Goal: Complete application form: Complete application form

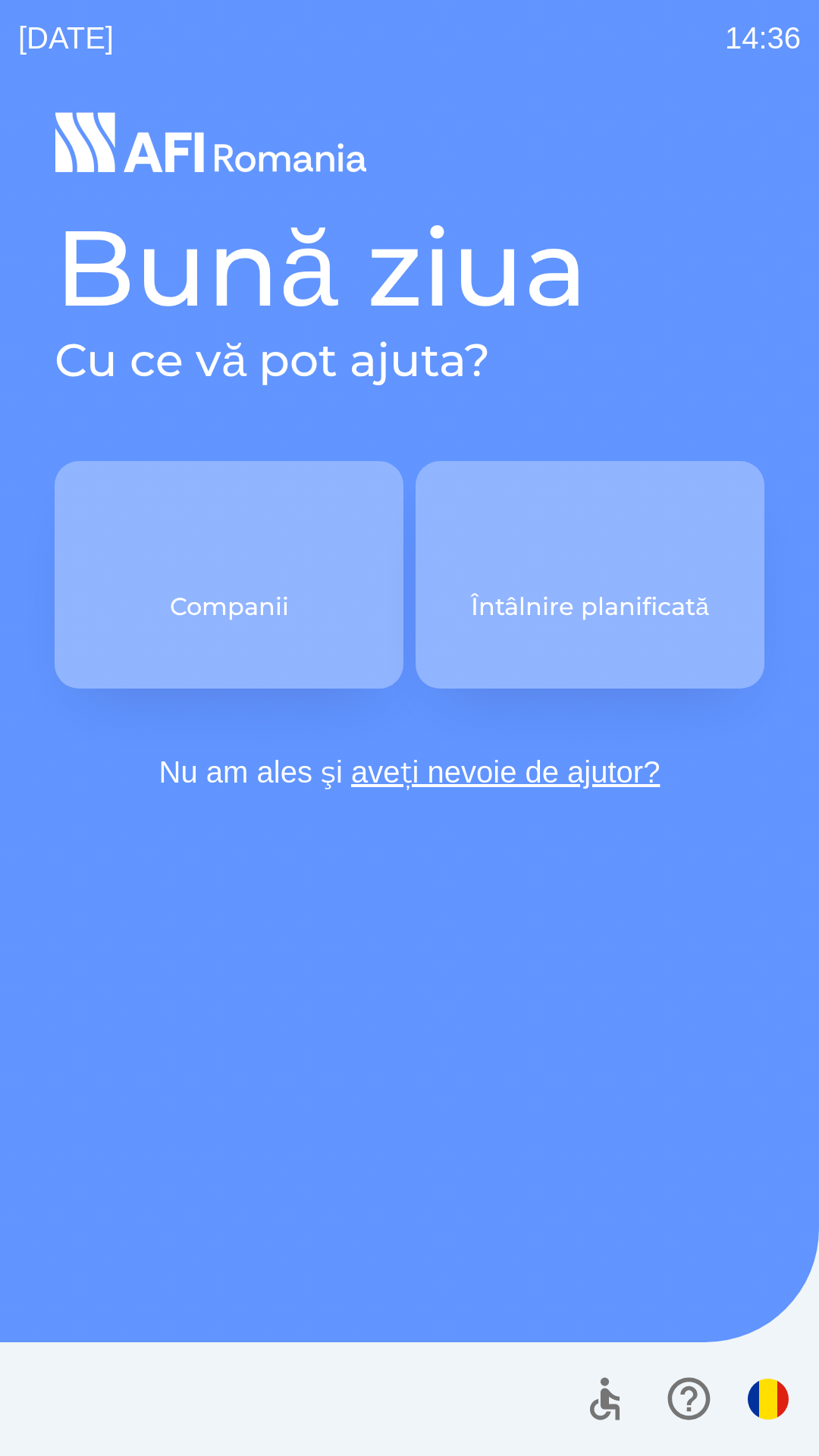
click at [198, 621] on p "Companii" at bounding box center [229, 607] width 119 height 37
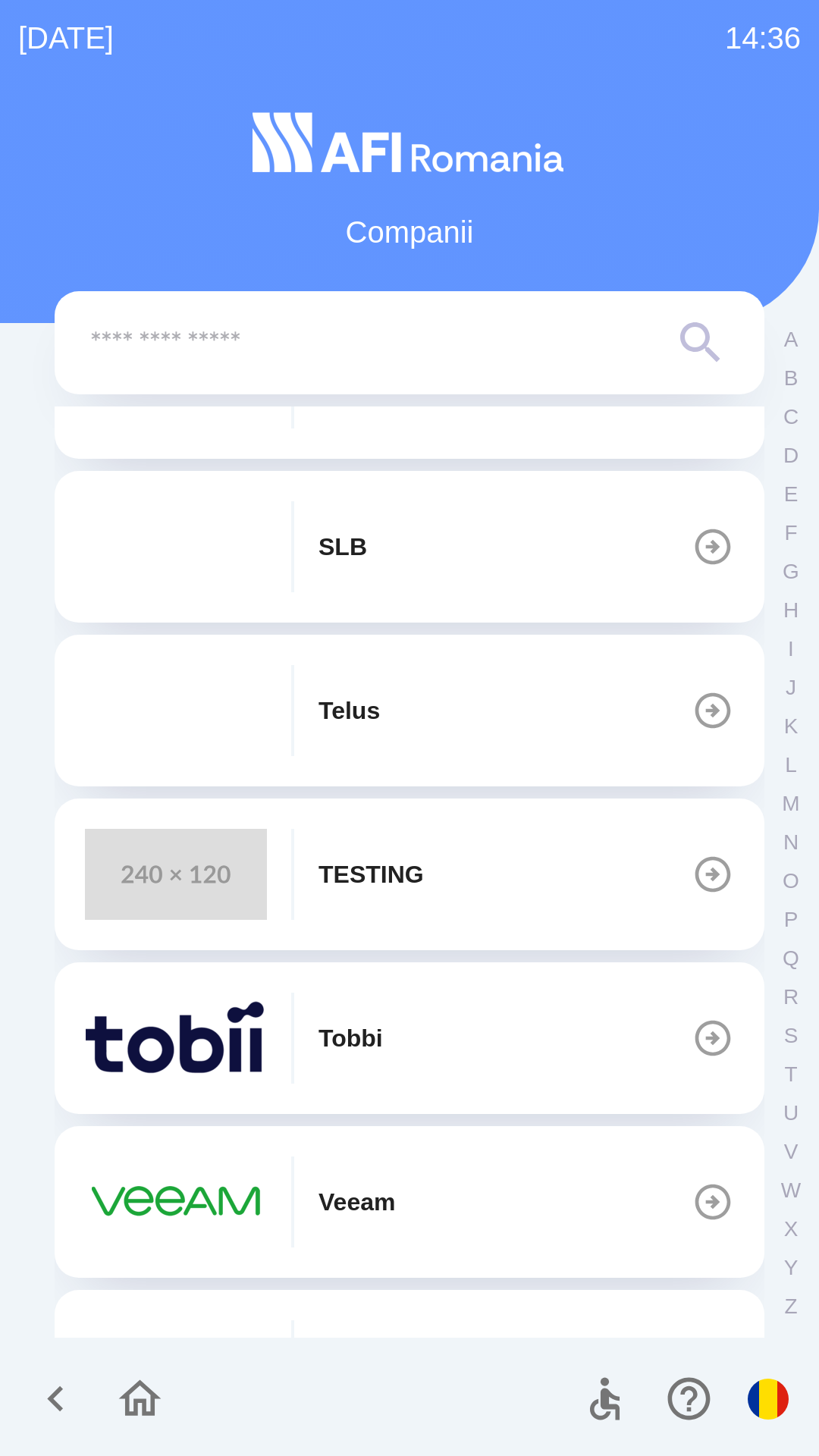
scroll to position [754, 0]
click at [365, 860] on p "TESTING" at bounding box center [371, 875] width 106 height 37
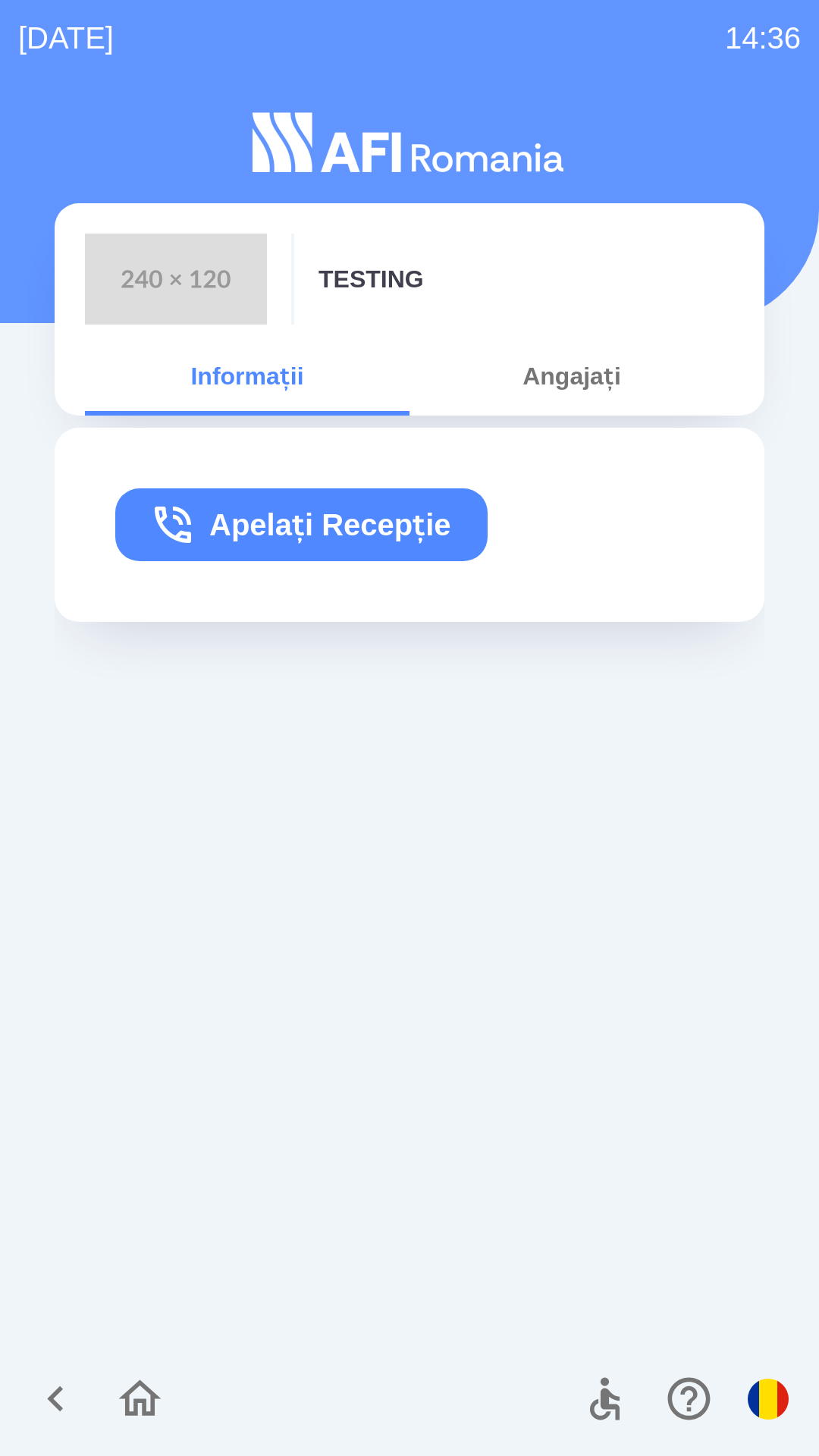
click at [386, 536] on button "Apelați Recepție" at bounding box center [301, 525] width 372 height 73
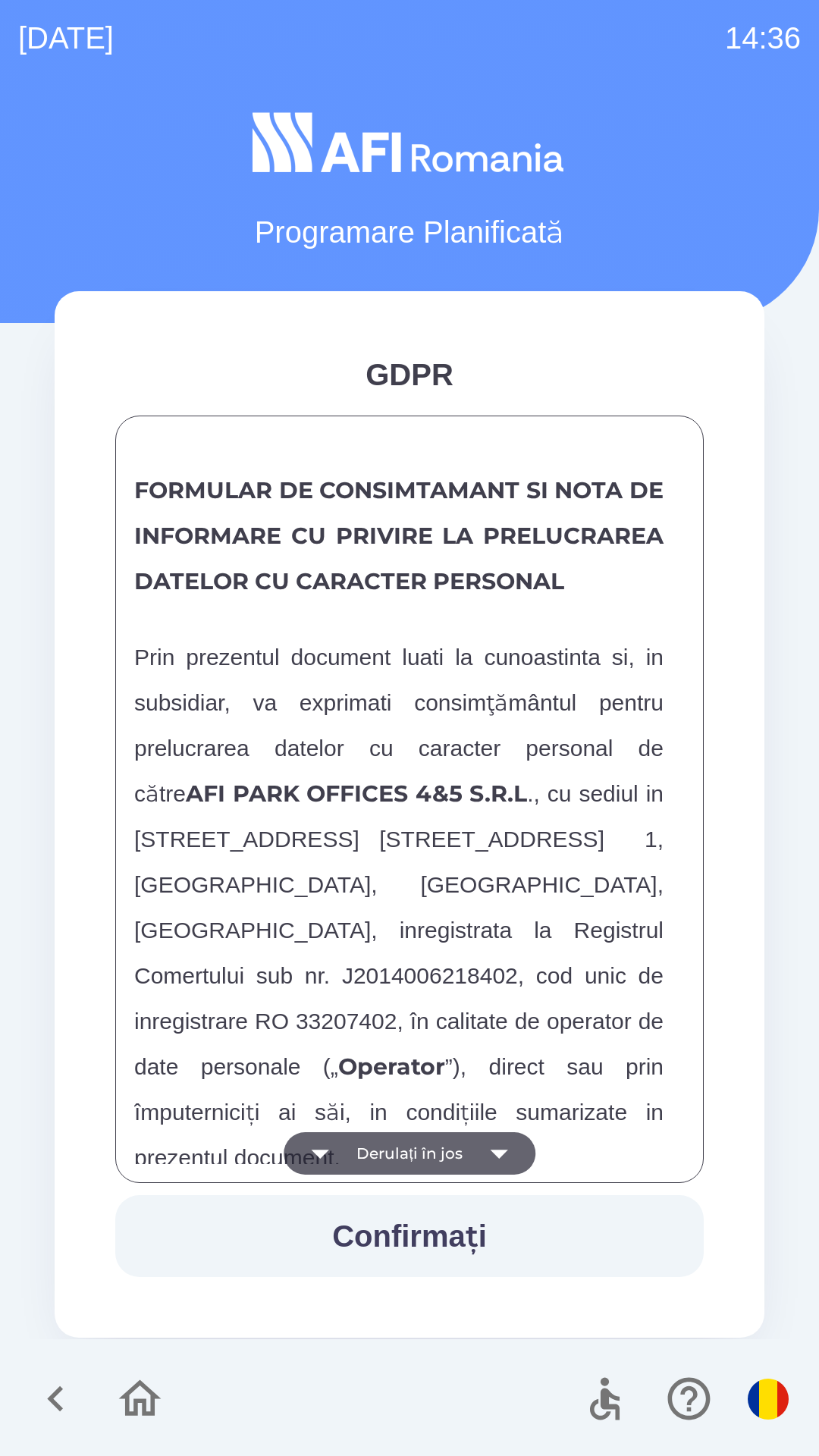
click at [536, 971] on span "Prin prezentul document luati la cunoastinta si, in subsidiar, va exprimati con…" at bounding box center [398, 907] width 529 height 529
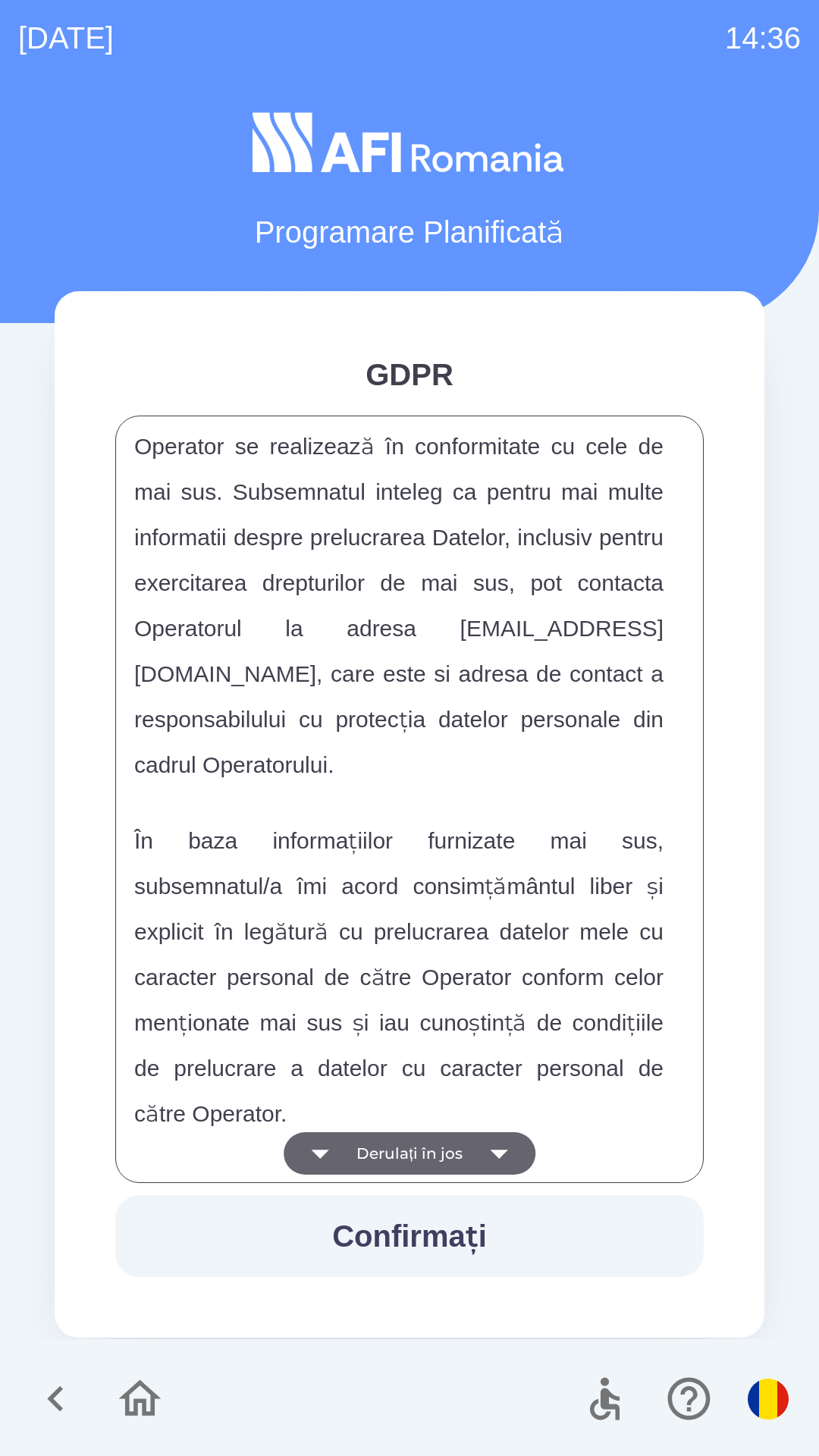
scroll to position [7975, 0]
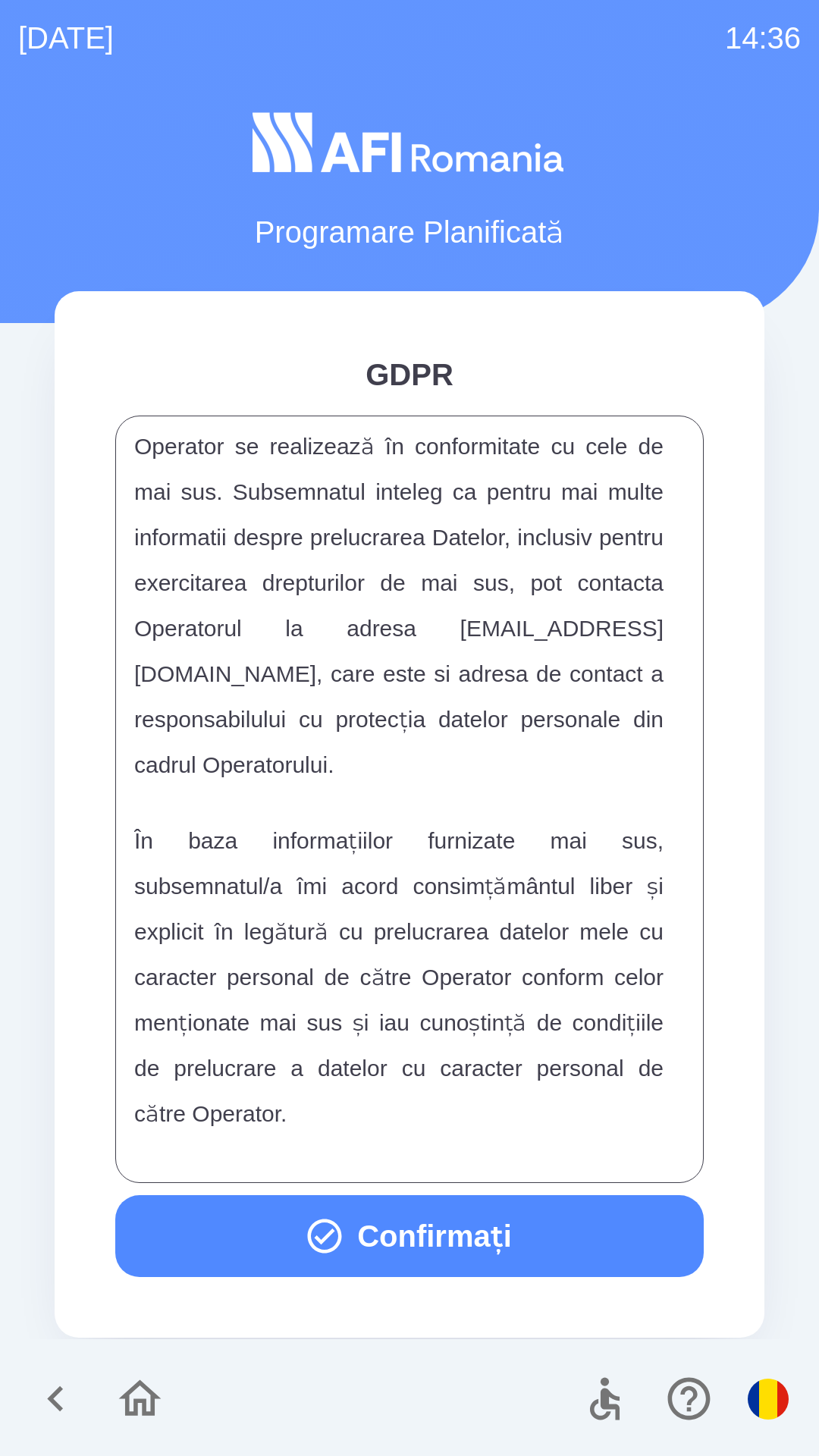
click at [340, 1235] on button "Confirmați" at bounding box center [410, 1236] width 589 height 82
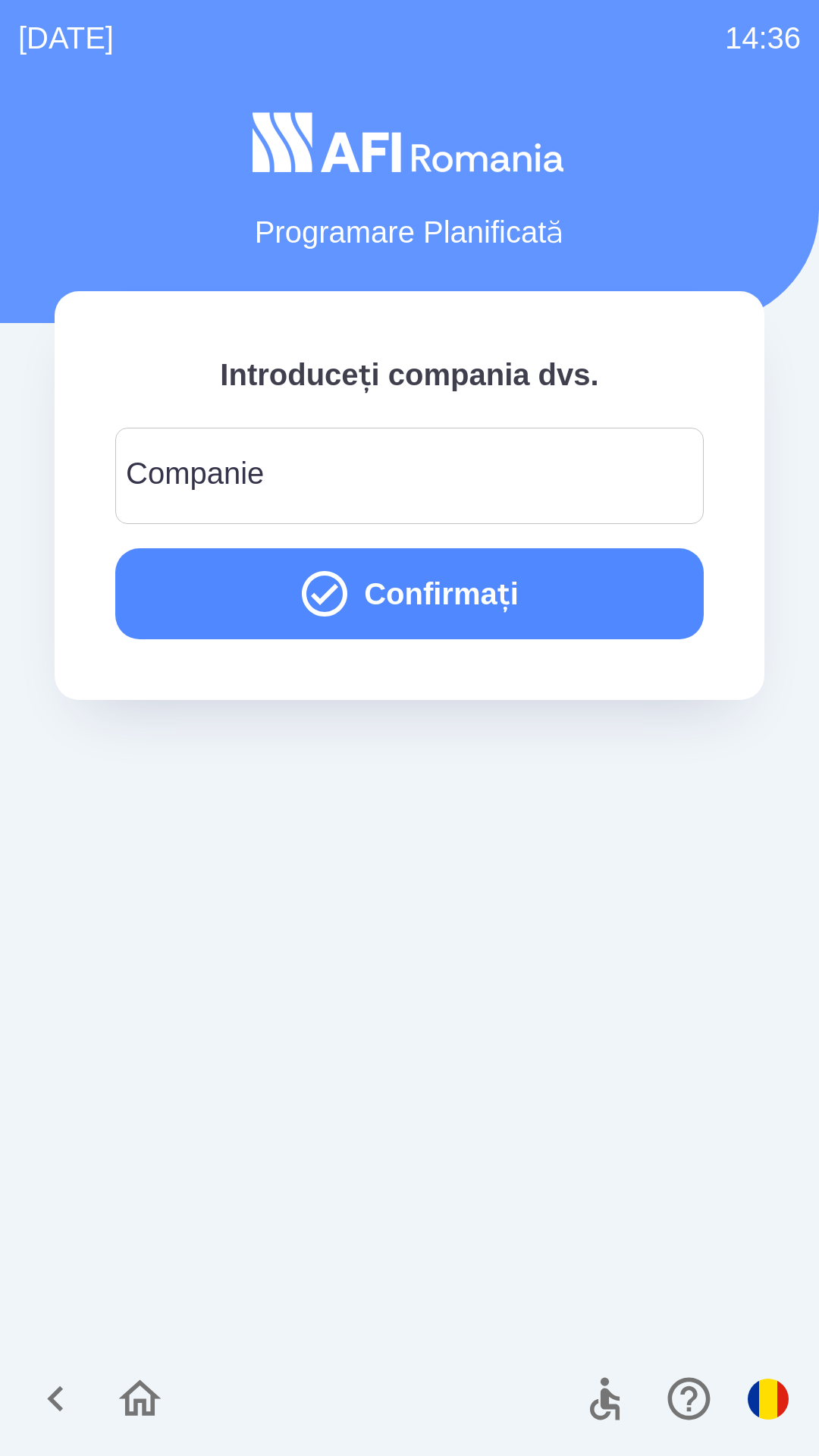
click at [475, 481] on input "Companie" at bounding box center [409, 475] width 552 height 60
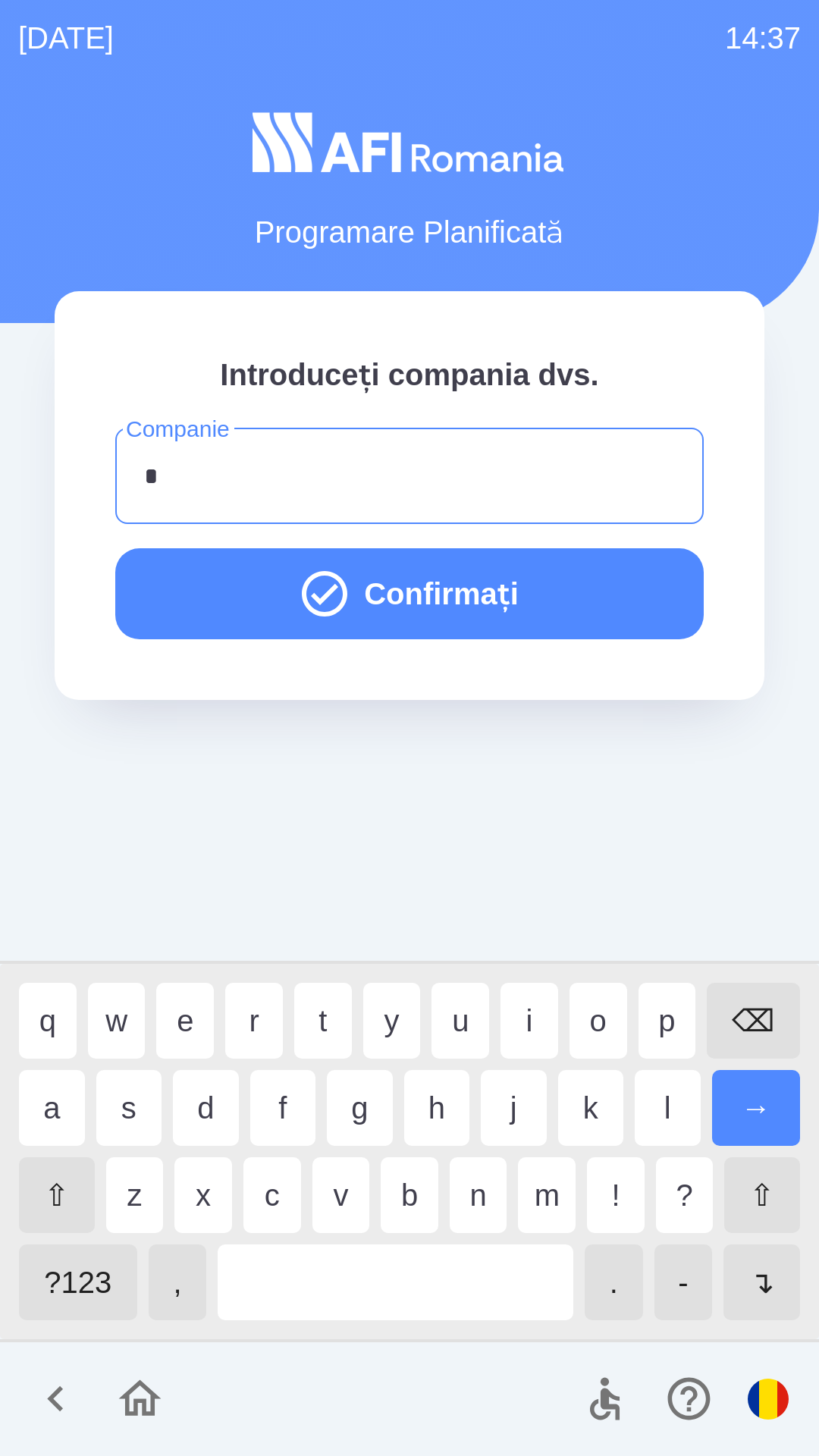
click at [320, 1020] on div "t" at bounding box center [323, 1021] width 58 height 76
type input "**"
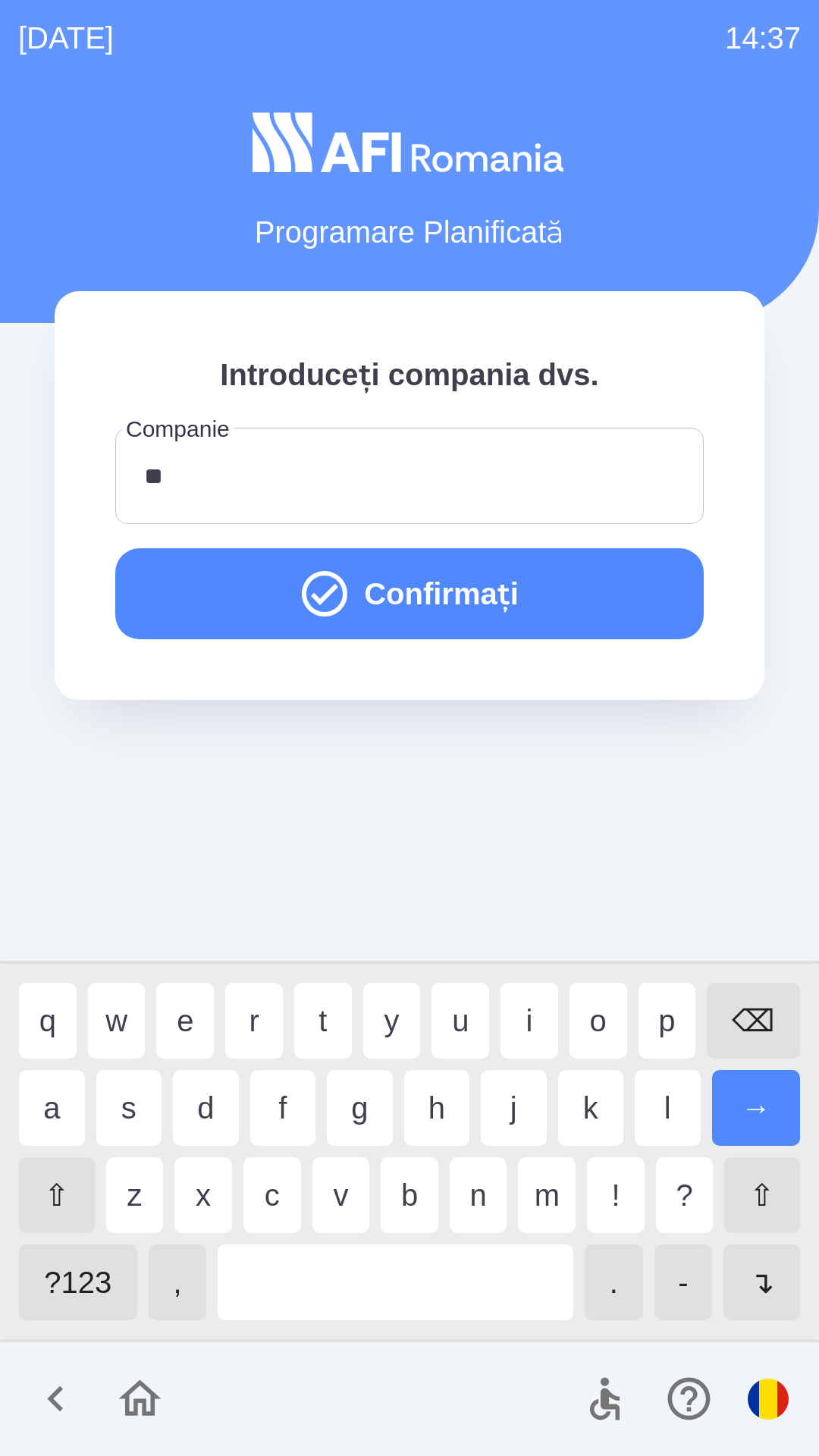
click at [383, 1016] on div "y" at bounding box center [392, 1021] width 58 height 76
click at [640, 591] on button "Confirmați" at bounding box center [410, 594] width 589 height 91
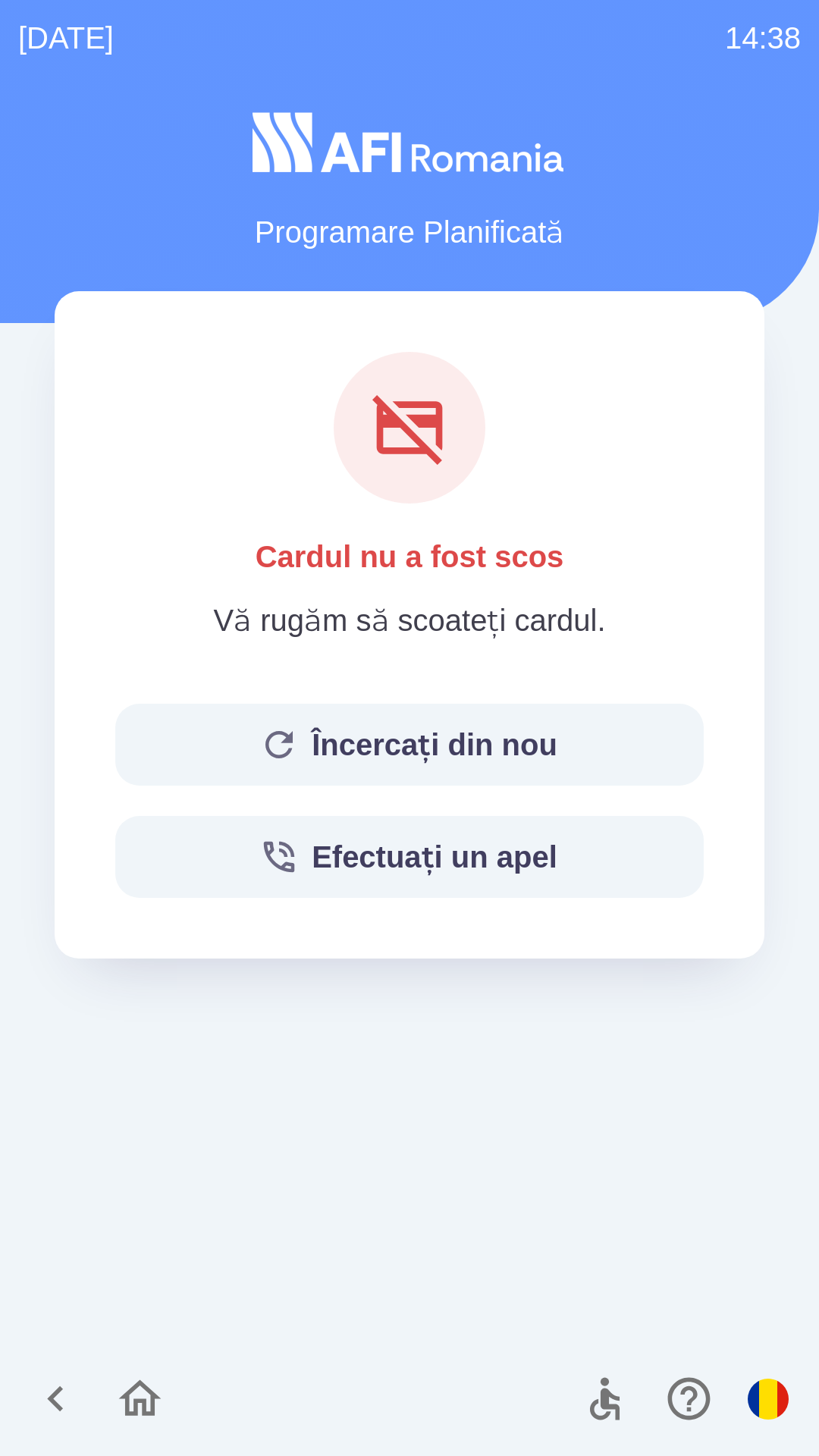
click at [124, 1428] on button "button" at bounding box center [140, 1398] width 63 height 63
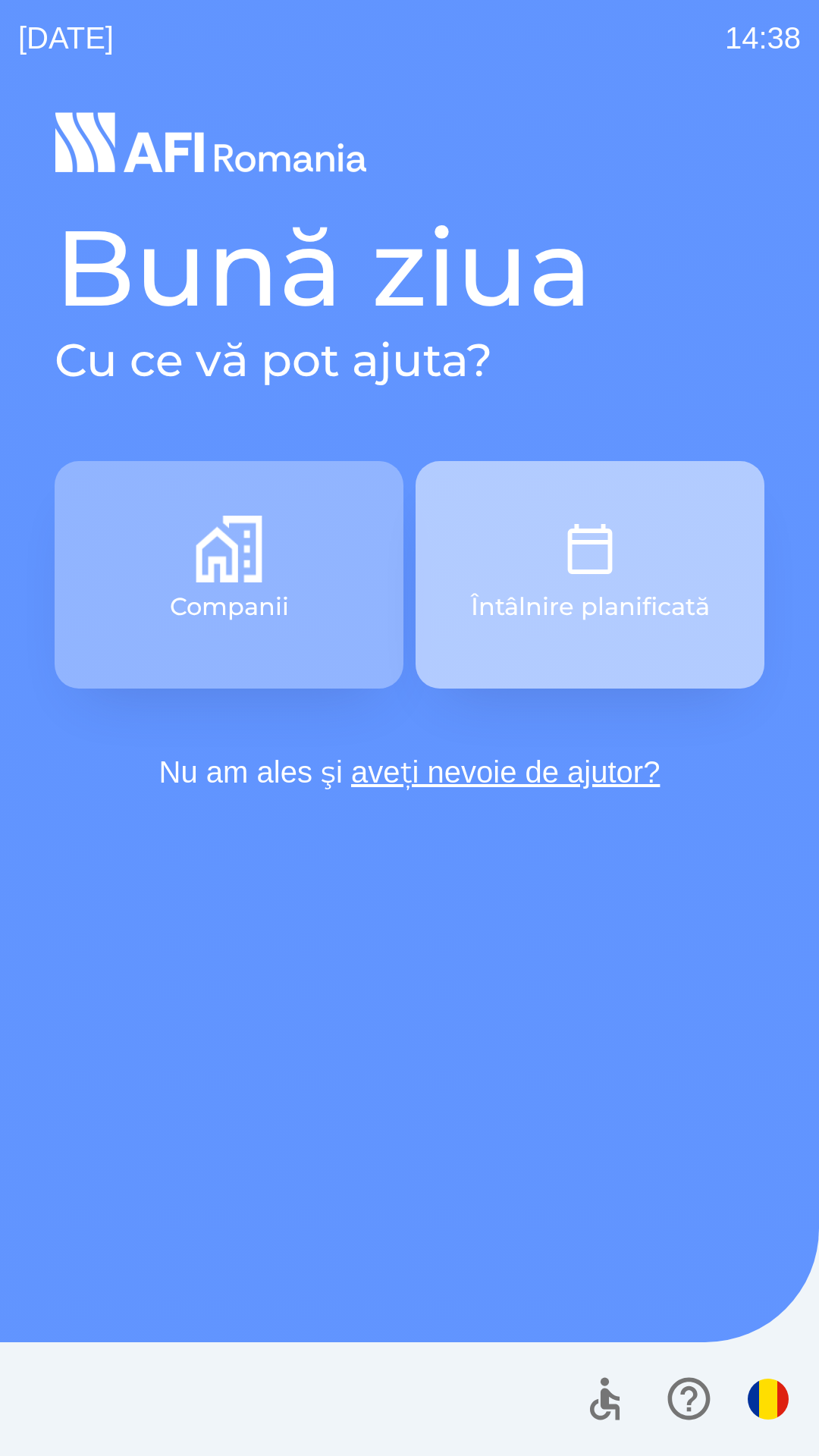
click at [574, 574] on img "button" at bounding box center [590, 549] width 67 height 67
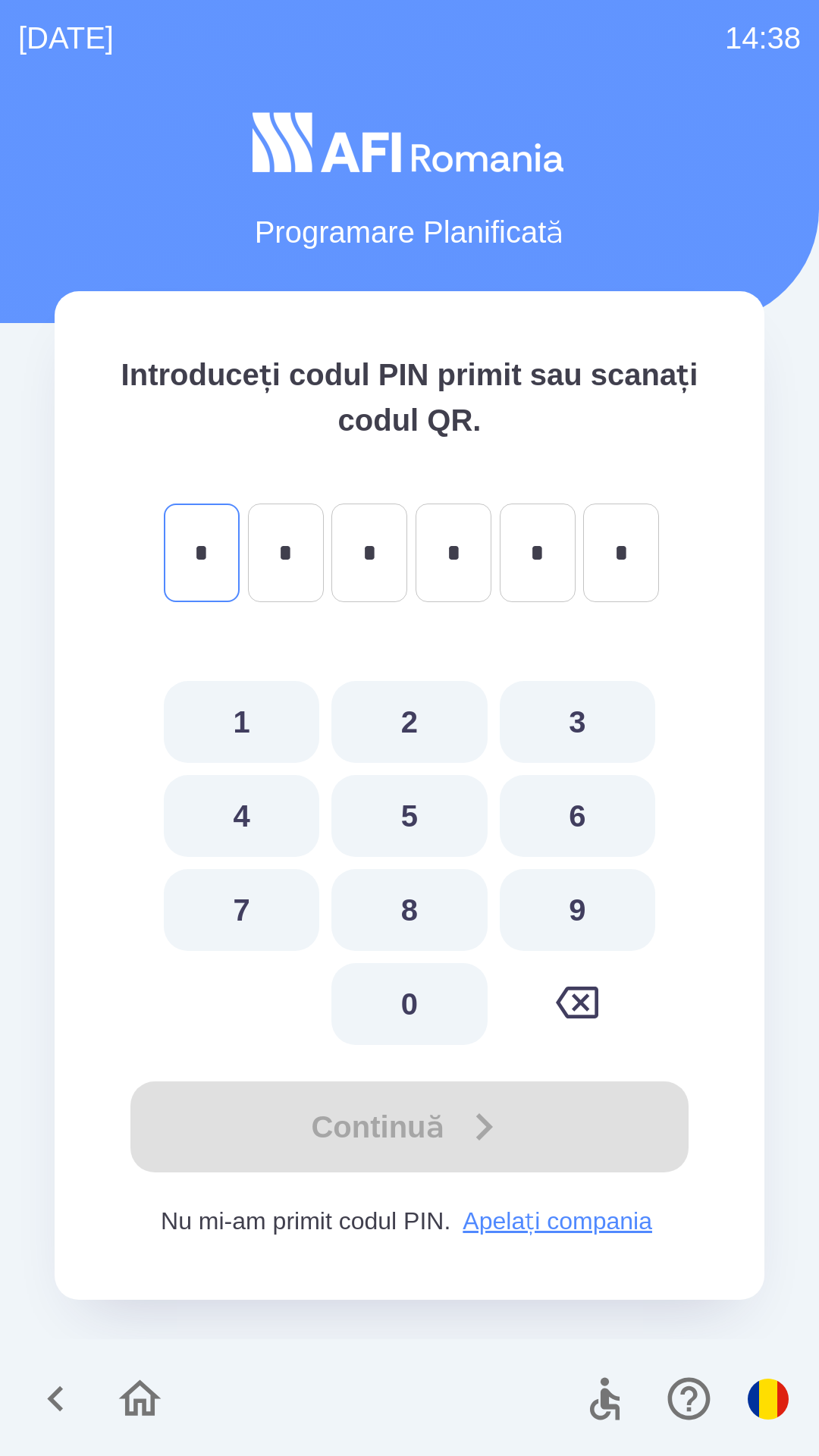
click at [148, 1403] on icon "button" at bounding box center [140, 1398] width 51 height 51
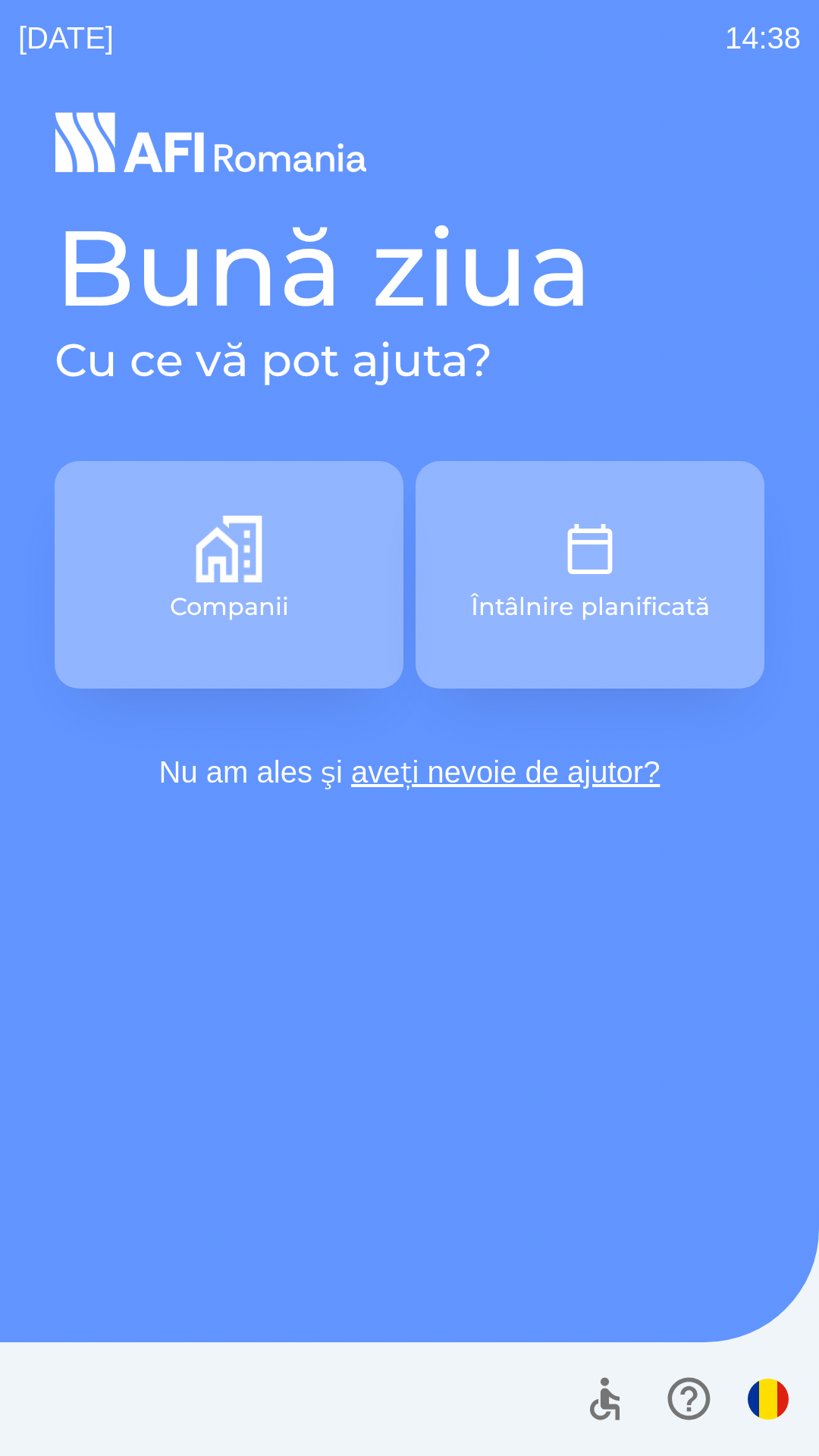
click at [310, 555] on button "Companii" at bounding box center [229, 574] width 349 height 227
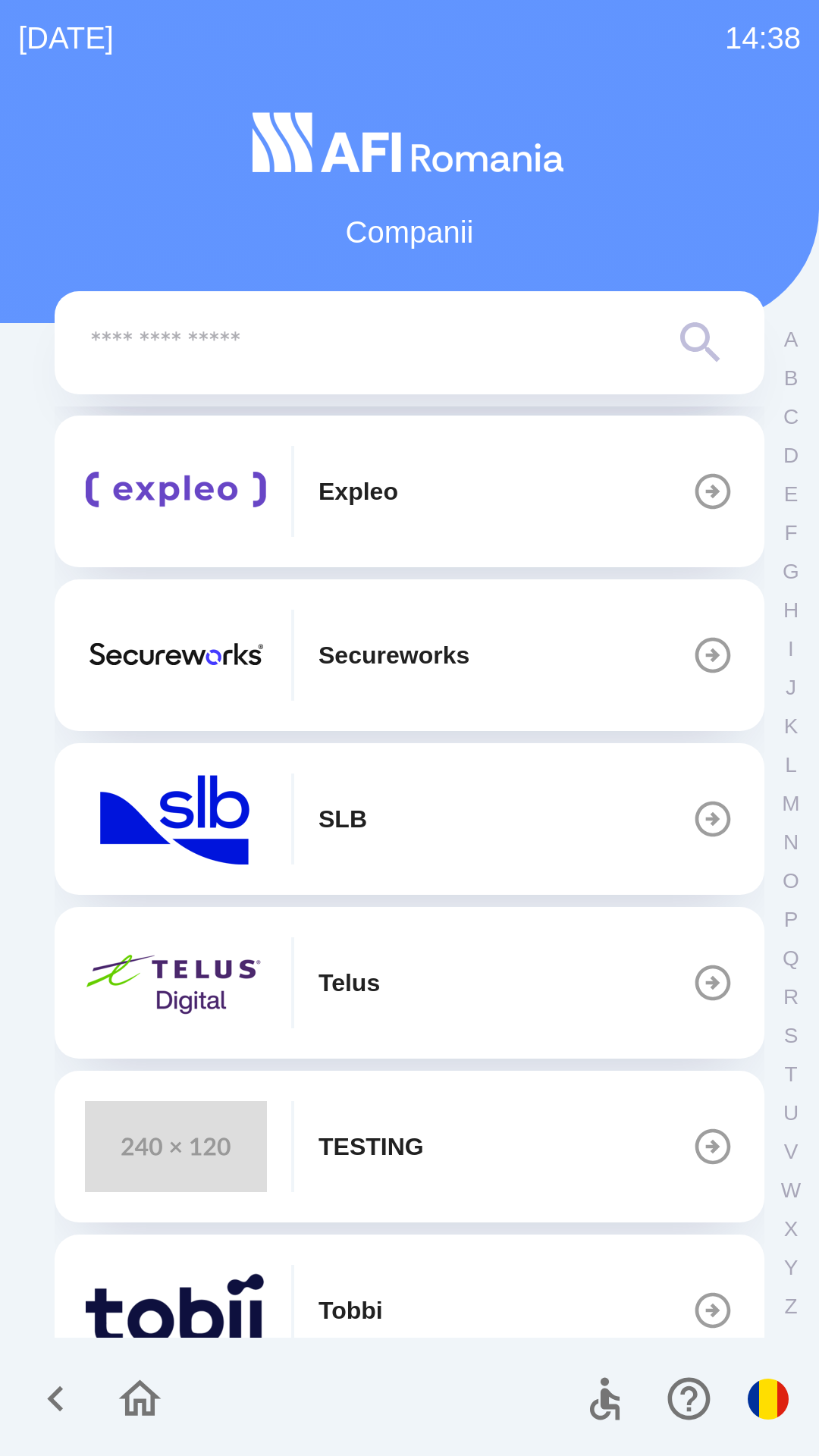
scroll to position [483, 0]
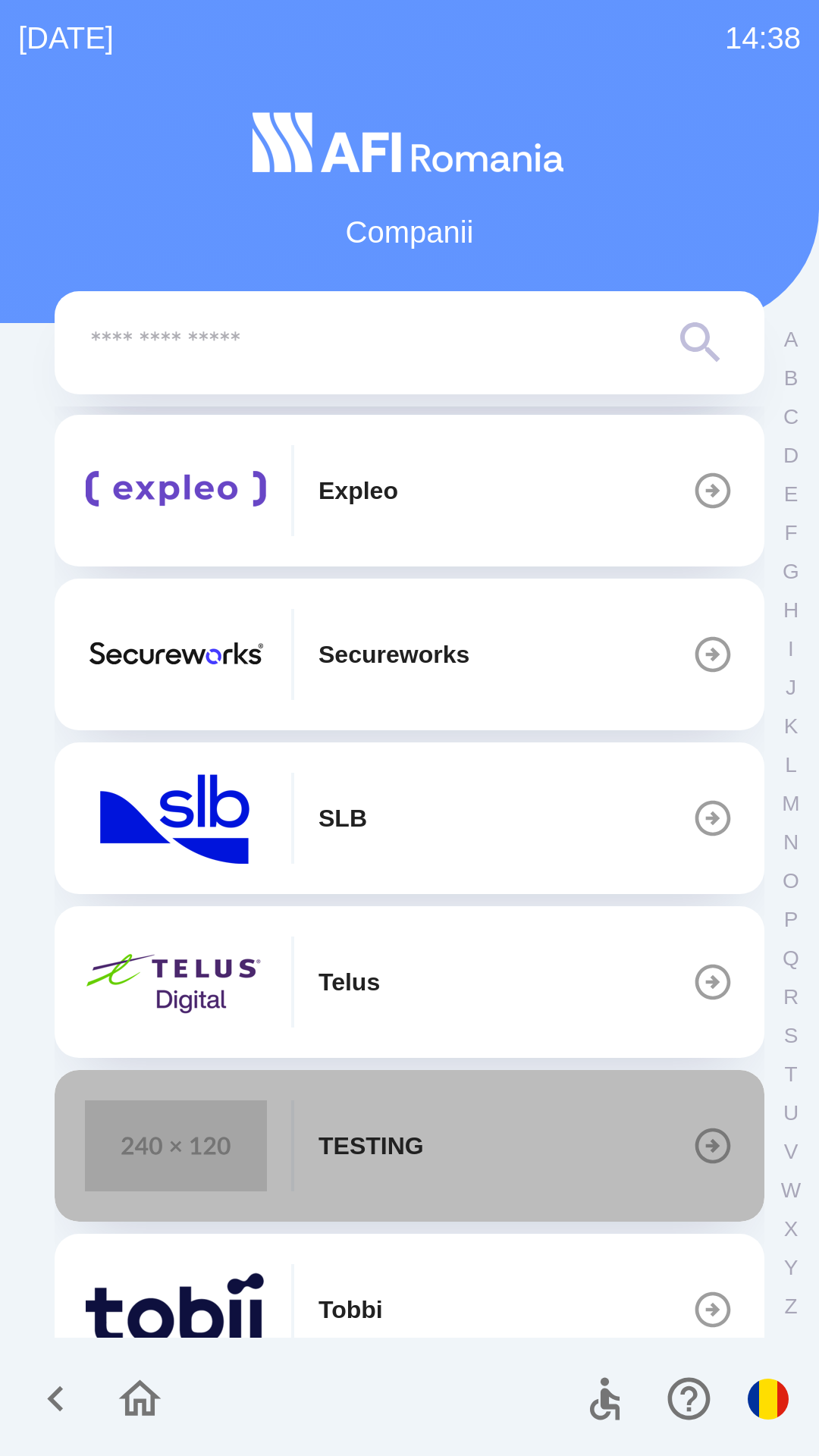
click at [418, 1132] on p "TESTING" at bounding box center [371, 1146] width 106 height 37
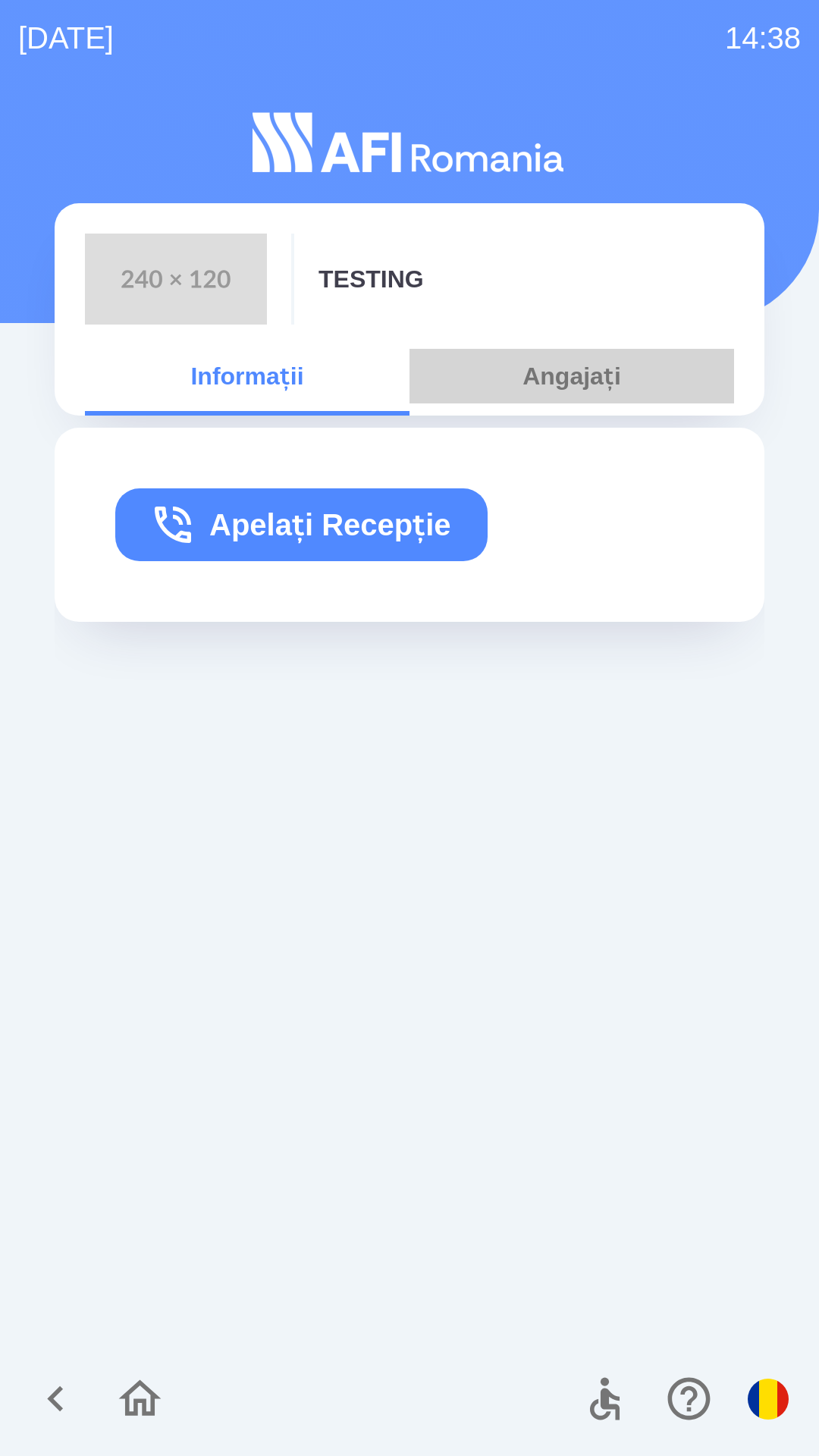
click at [580, 367] on button "Angajați" at bounding box center [571, 377] width 325 height 55
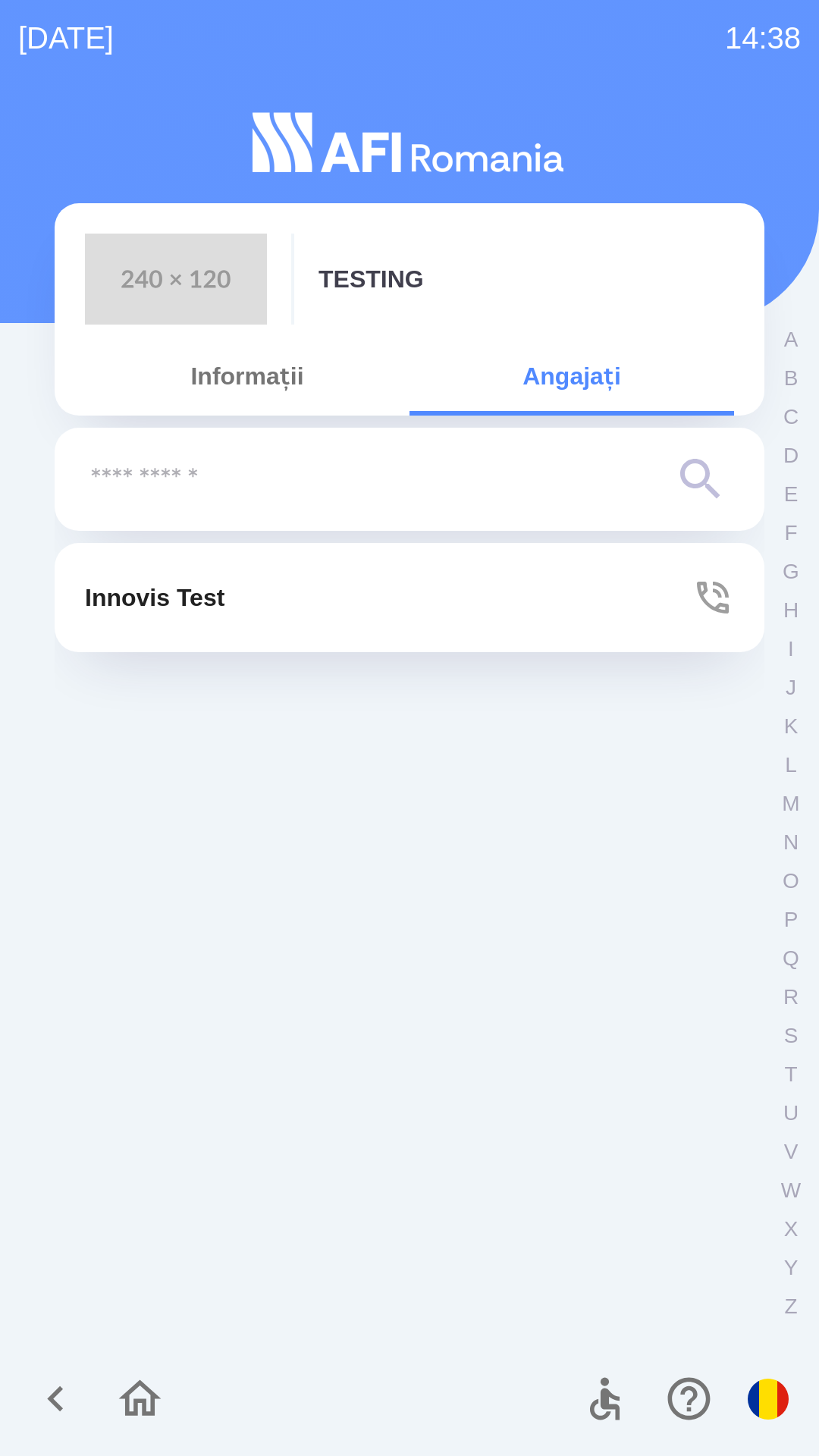
click at [265, 601] on button "Innovis Test" at bounding box center [409, 598] width 709 height 110
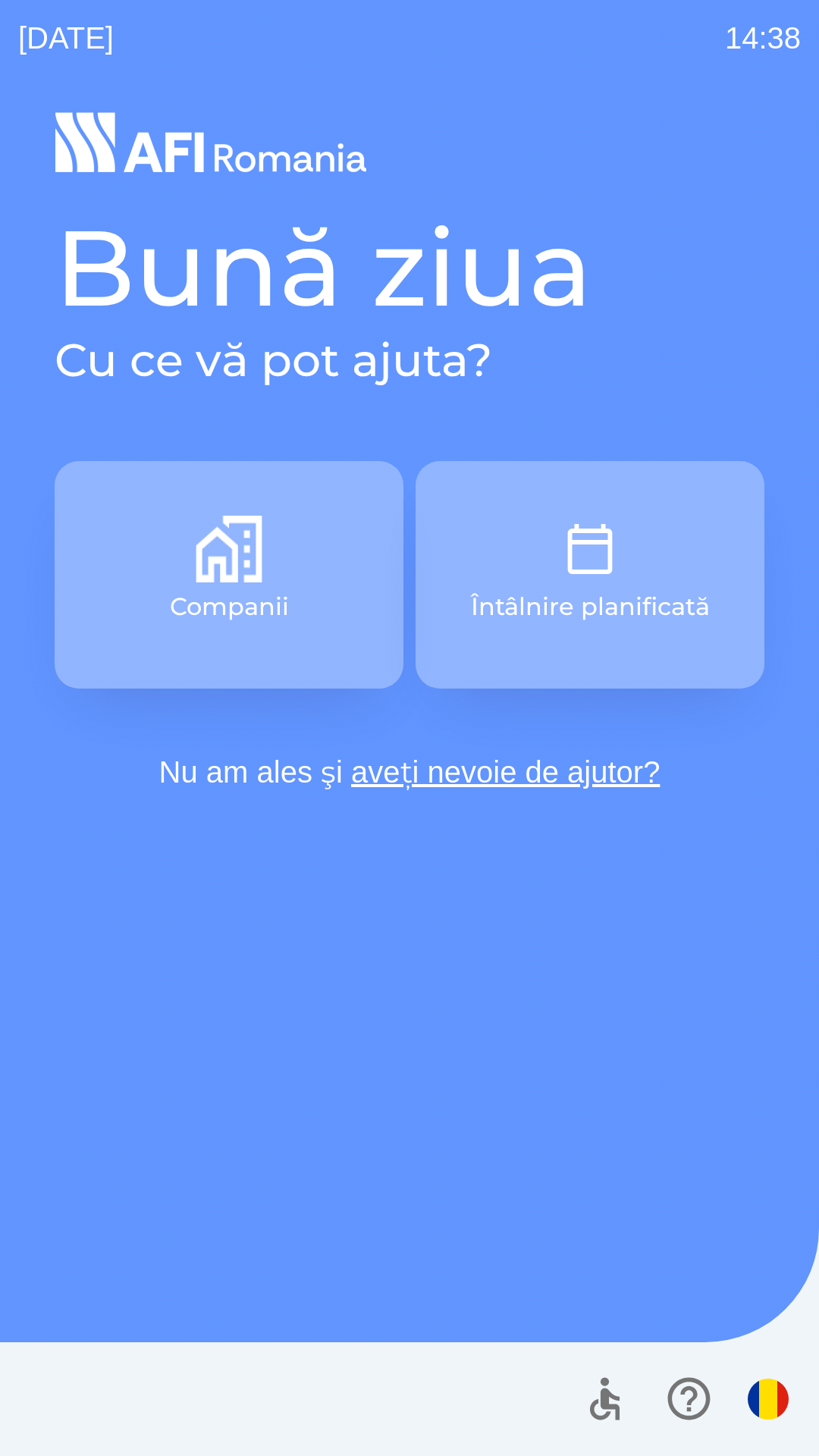
click at [265, 559] on button "Companii" at bounding box center [229, 574] width 349 height 227
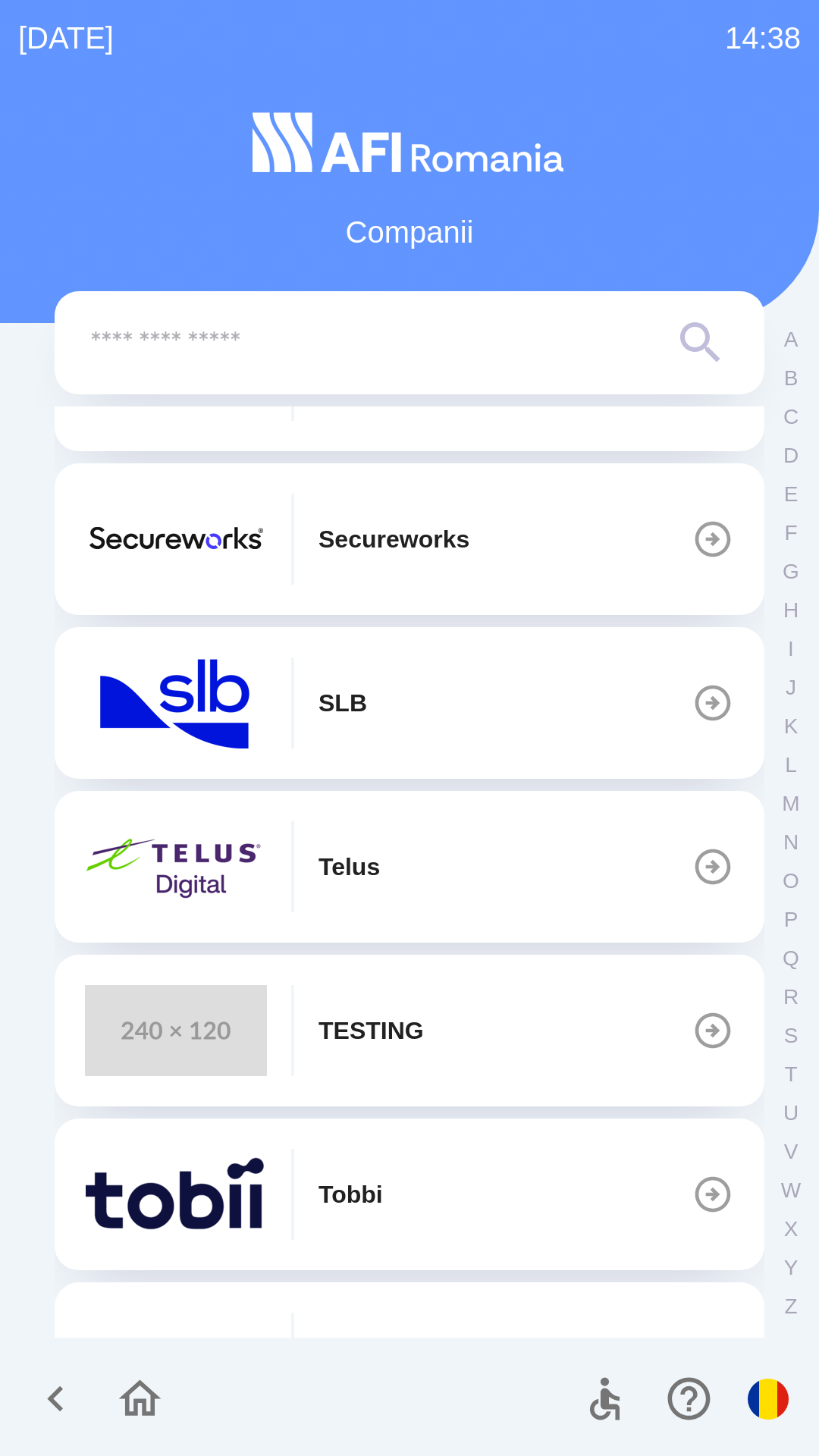
scroll to position [599, 0]
click at [415, 1008] on div "TESTING" at bounding box center [255, 1030] width 339 height 91
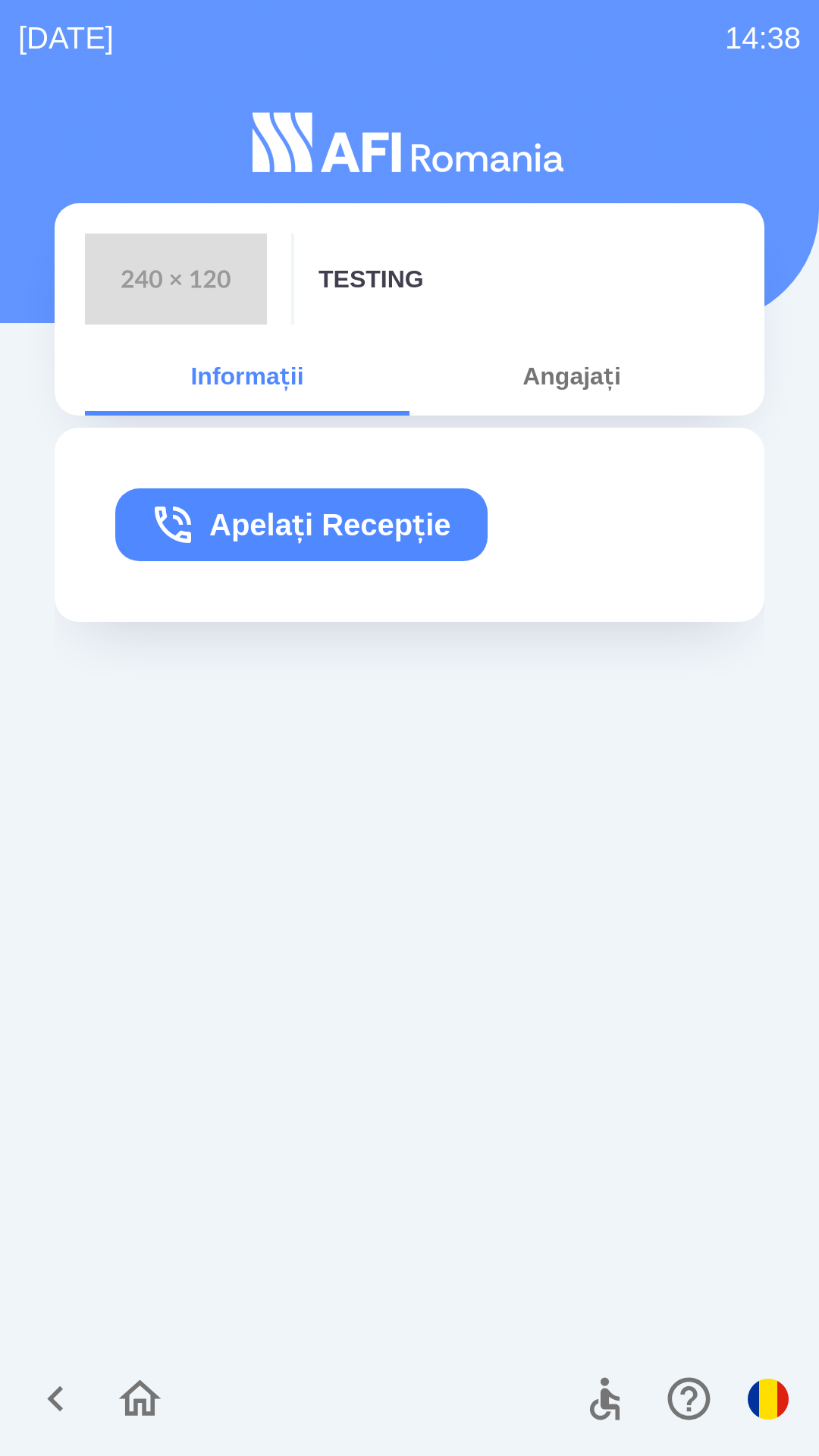
click at [582, 357] on button "Angajați" at bounding box center [571, 377] width 325 height 55
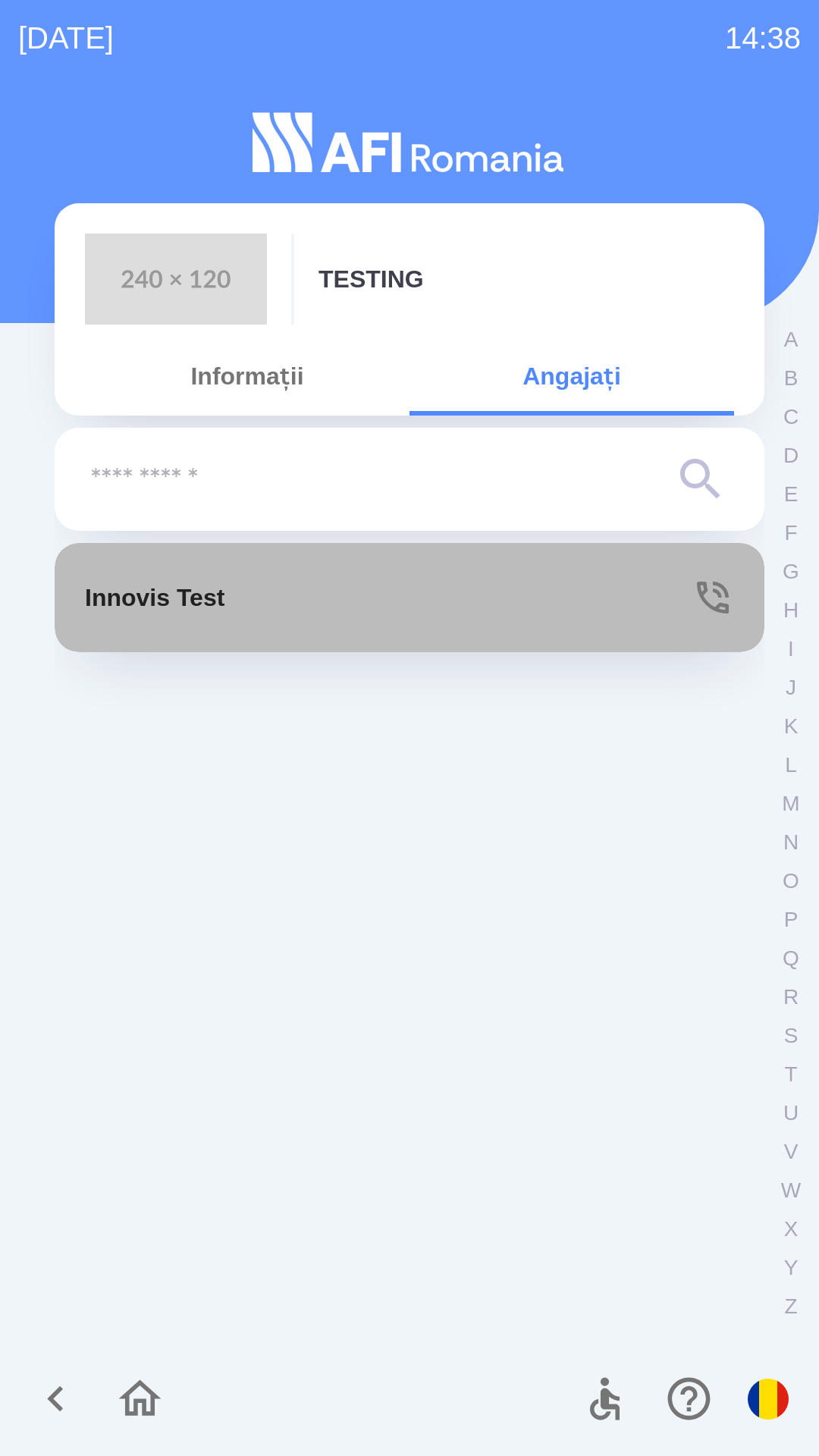
click at [325, 607] on button "Innovis Test" at bounding box center [409, 598] width 709 height 110
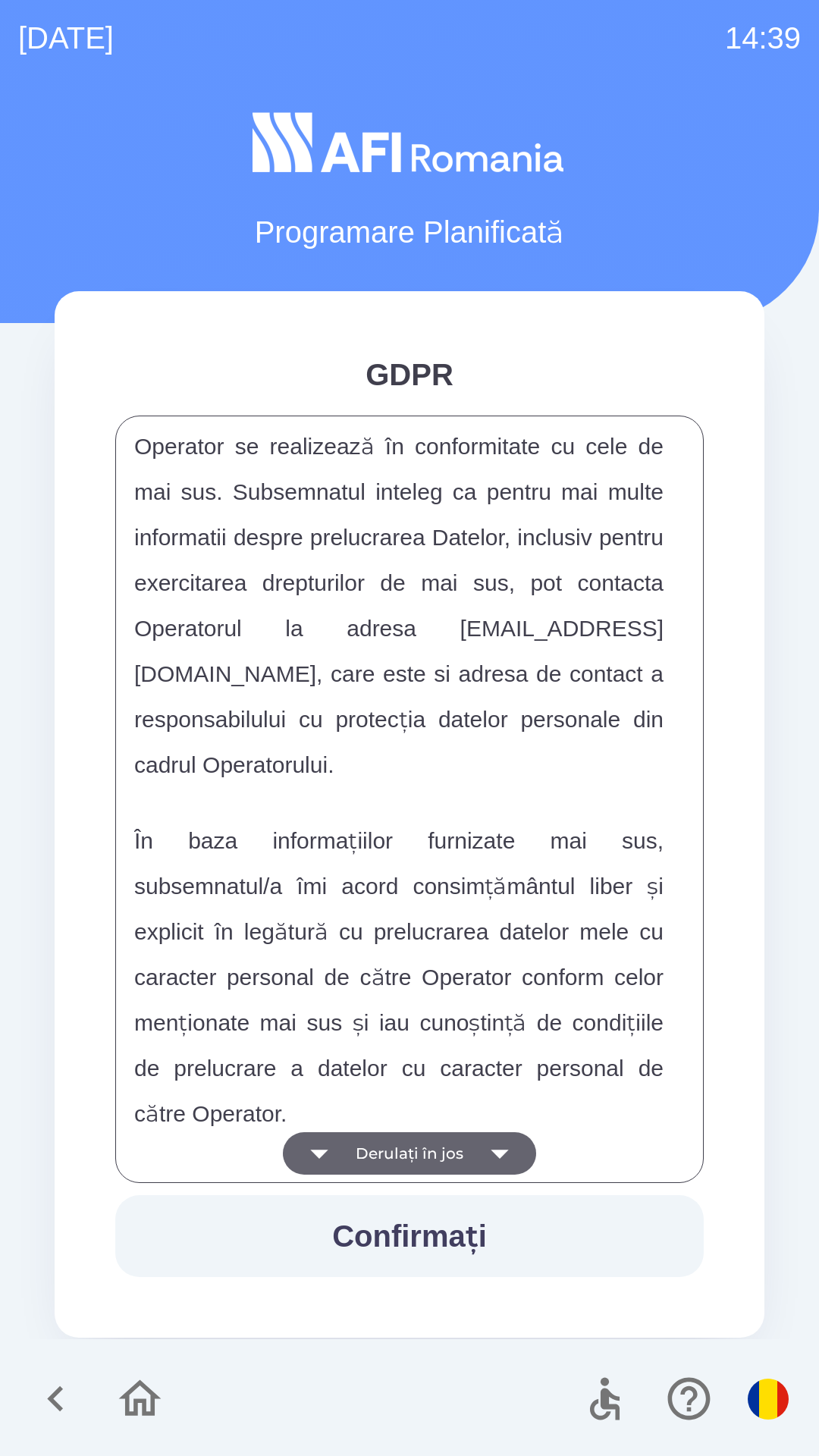
scroll to position [7975, 0]
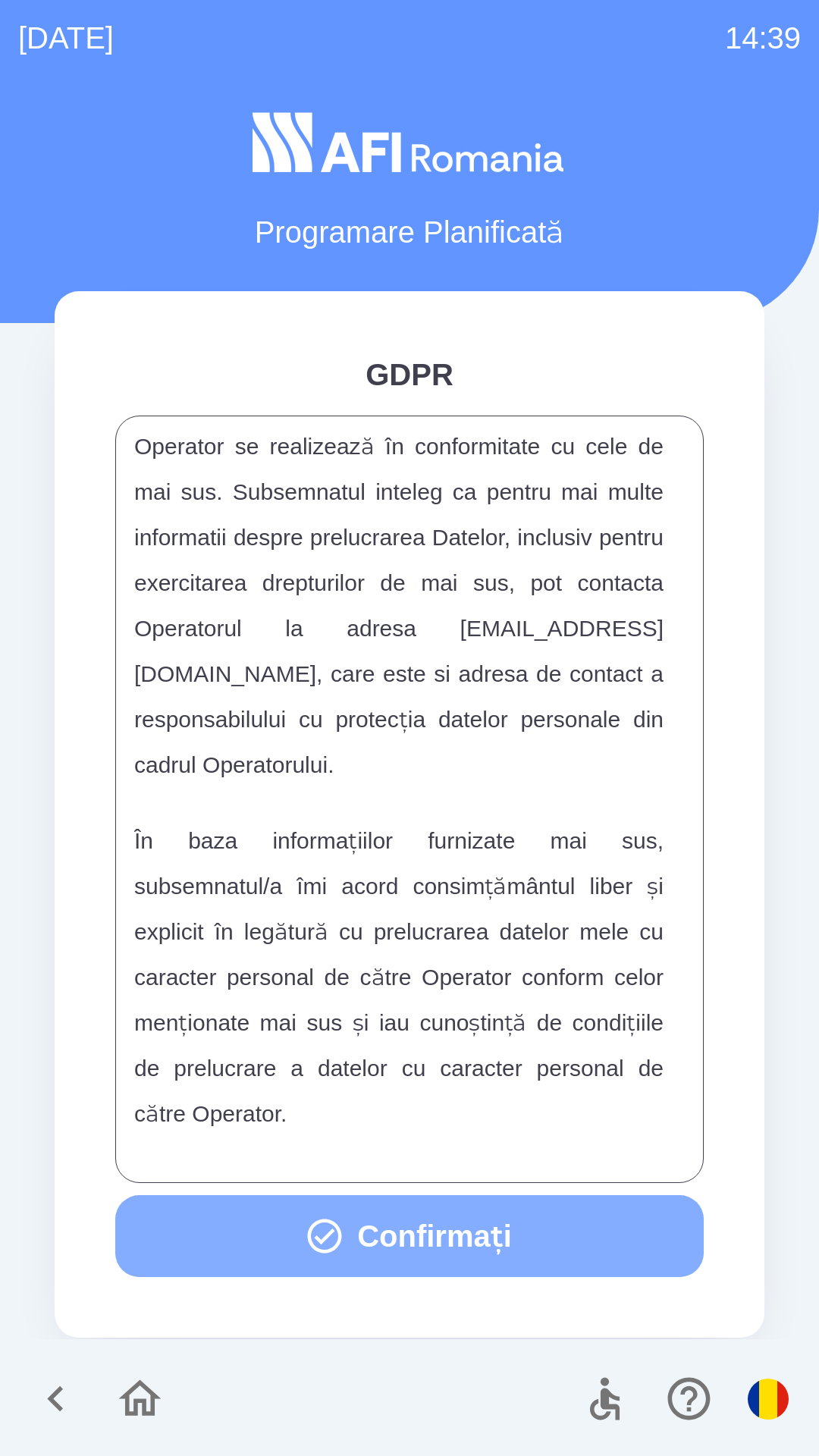
click at [532, 1235] on button "Confirmați" at bounding box center [410, 1236] width 589 height 82
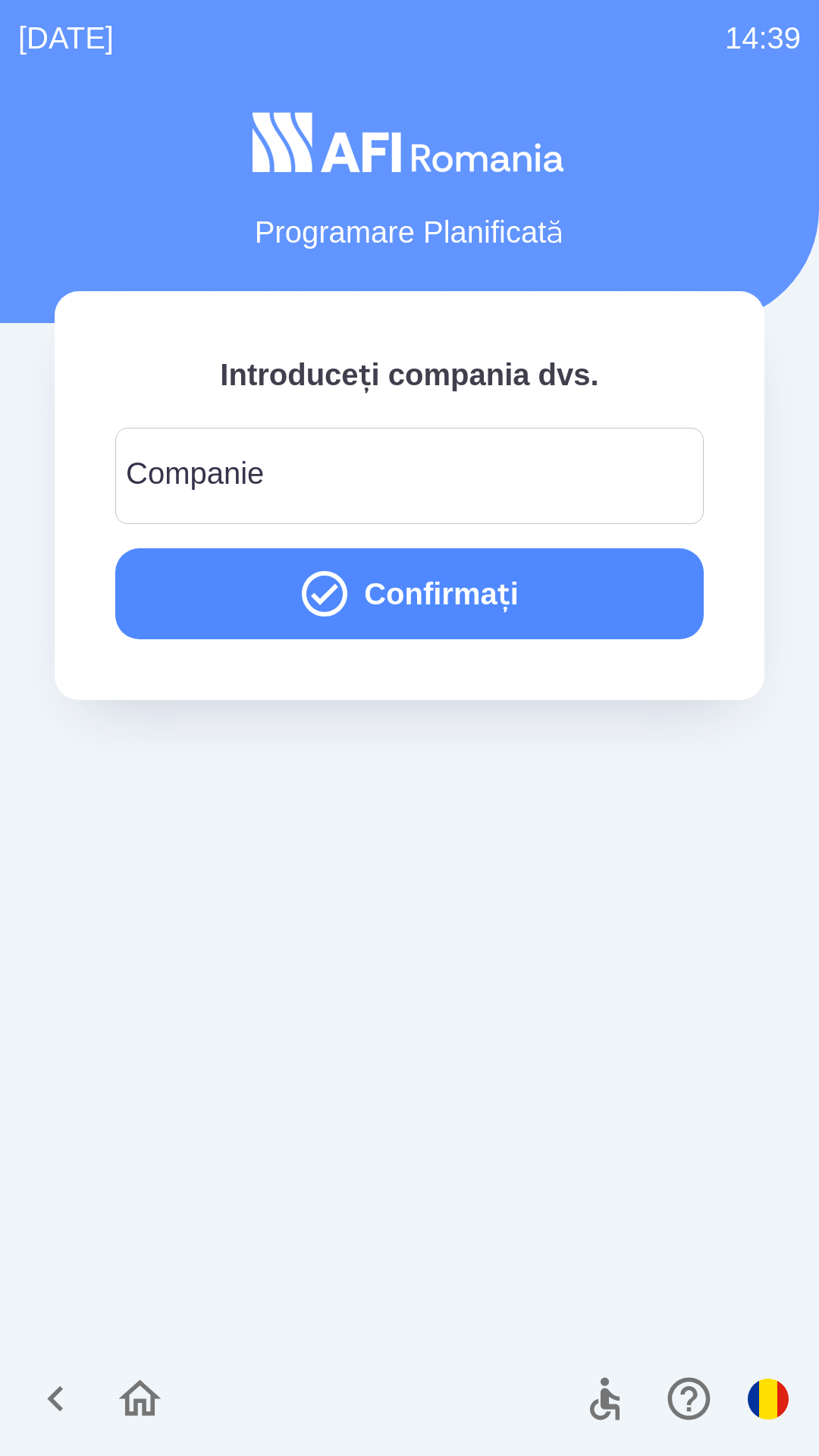
click at [433, 483] on input "Companie" at bounding box center [409, 475] width 552 height 60
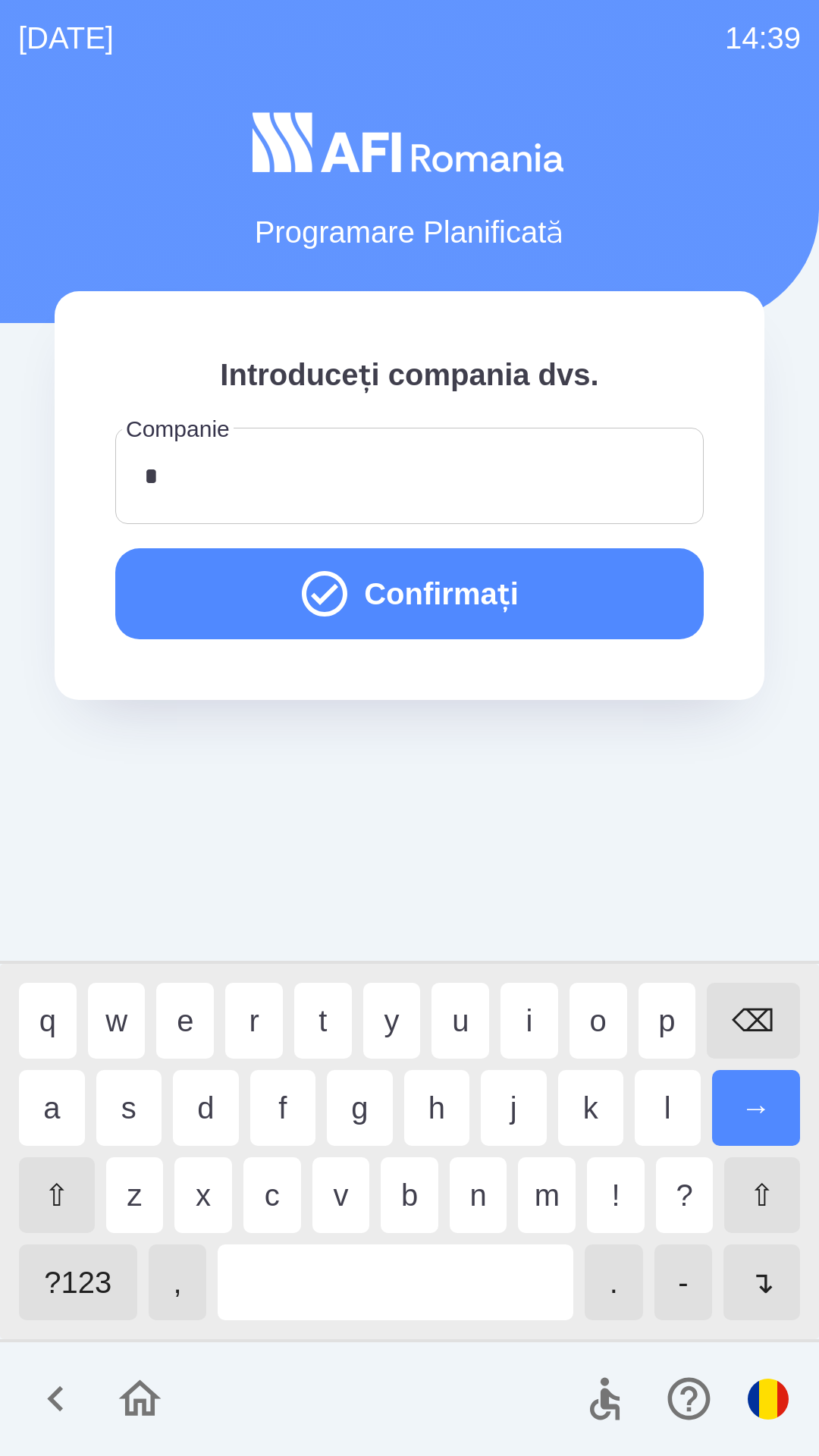
type input "**"
click at [509, 1005] on div "i" at bounding box center [529, 1021] width 58 height 76
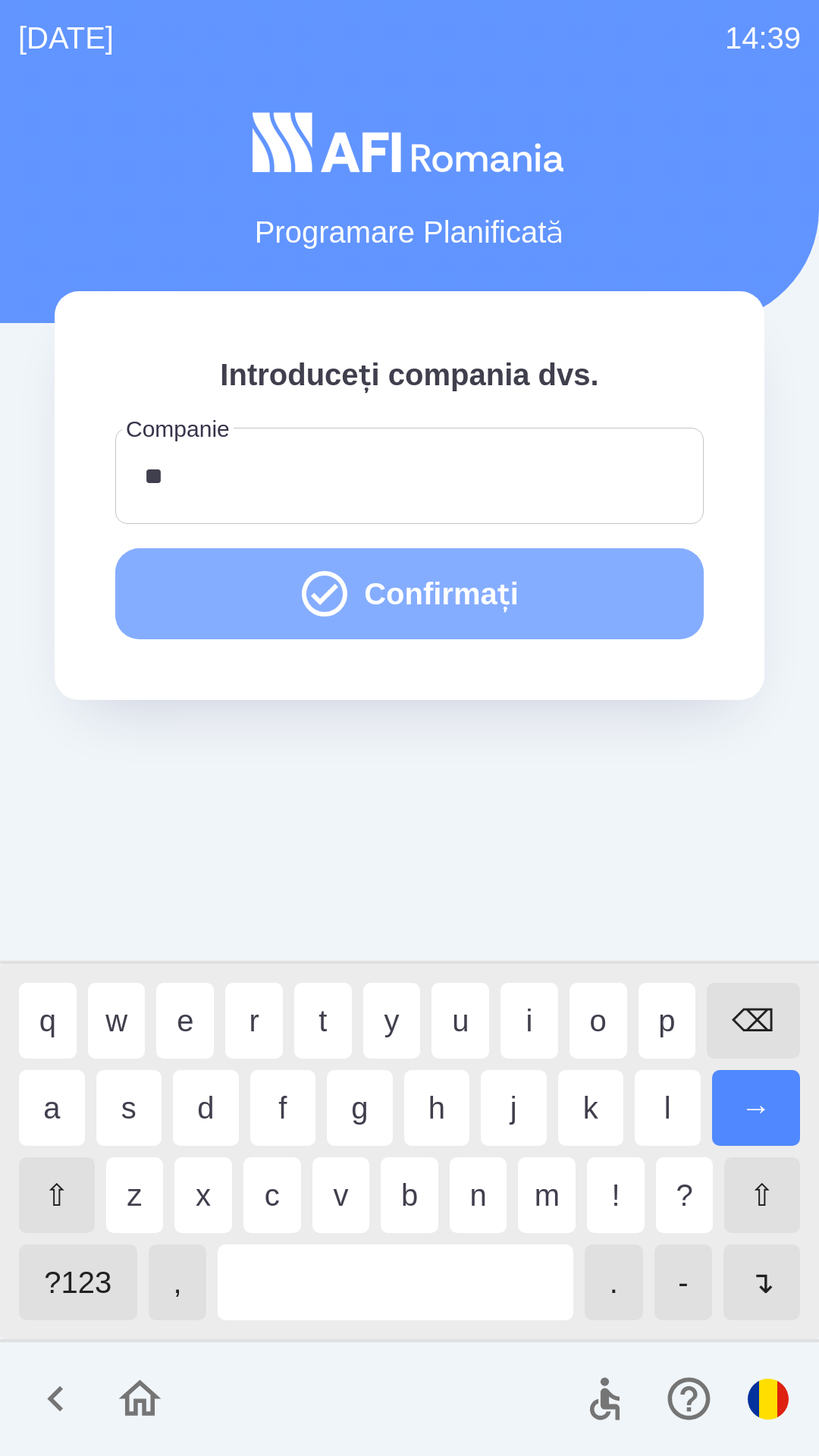
click at [602, 590] on button "Confirmați" at bounding box center [410, 594] width 589 height 91
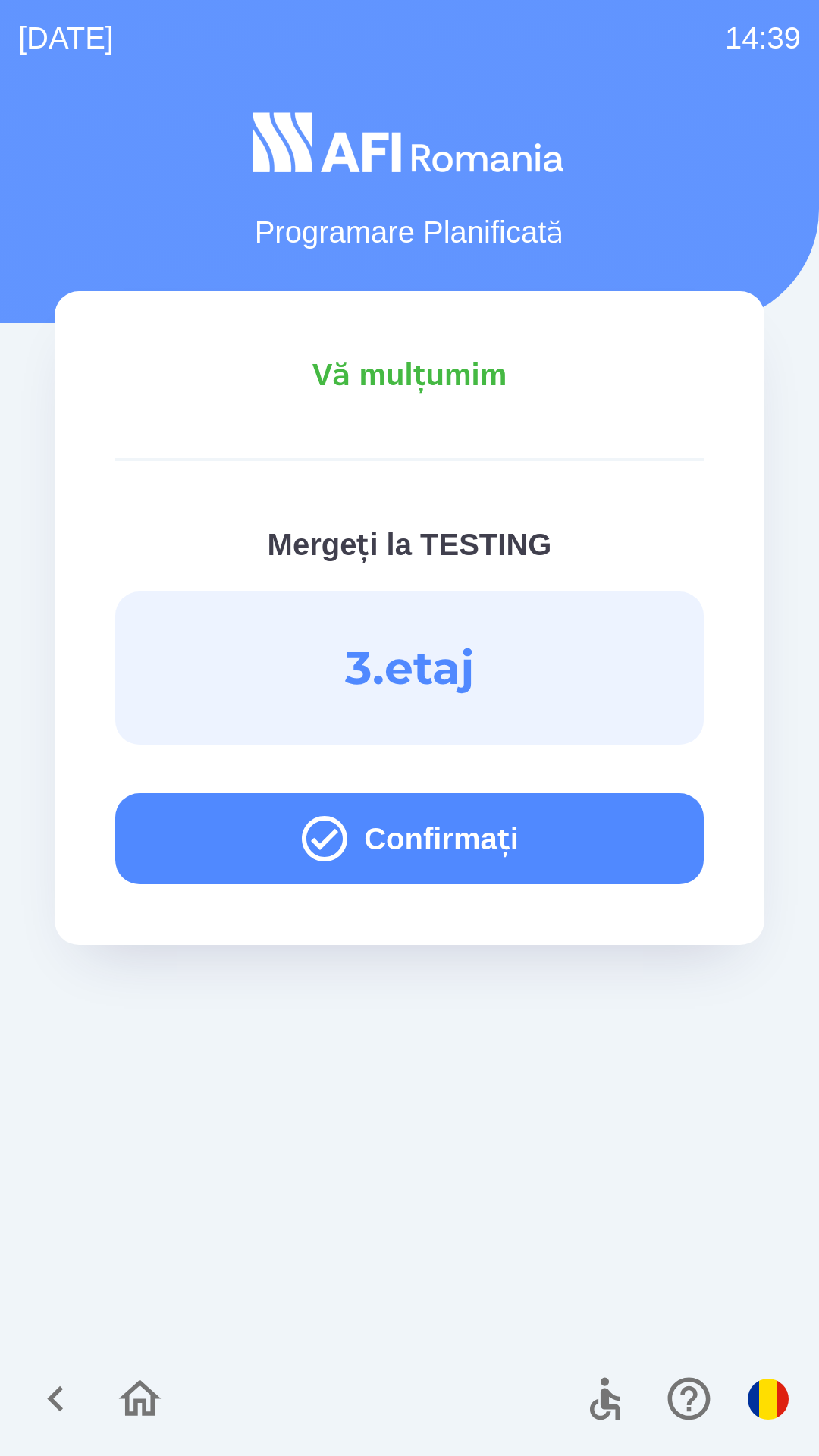
click at [350, 806] on button "Confirmați" at bounding box center [410, 839] width 589 height 91
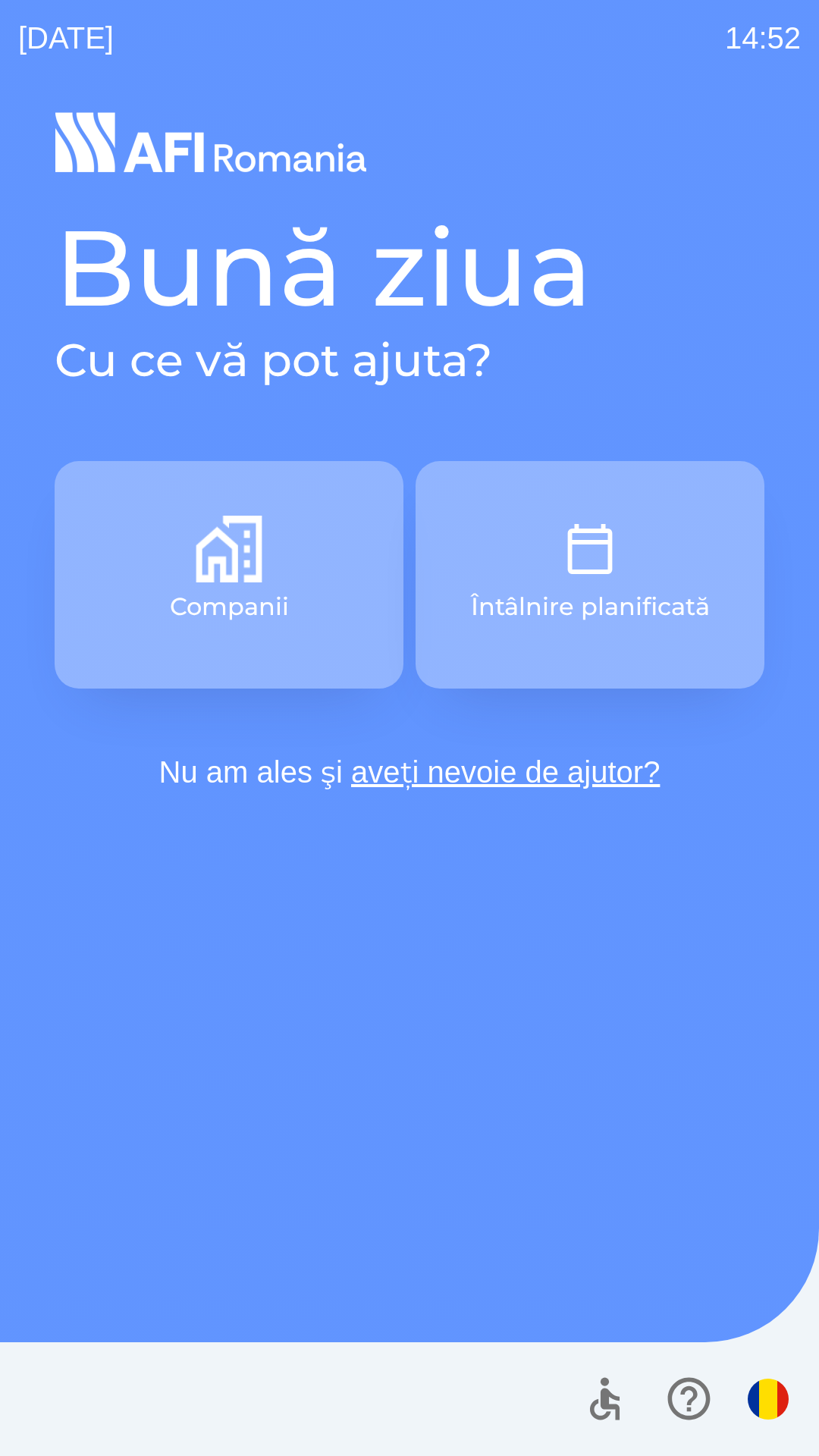
click at [288, 603] on p "Companii" at bounding box center [229, 607] width 119 height 37
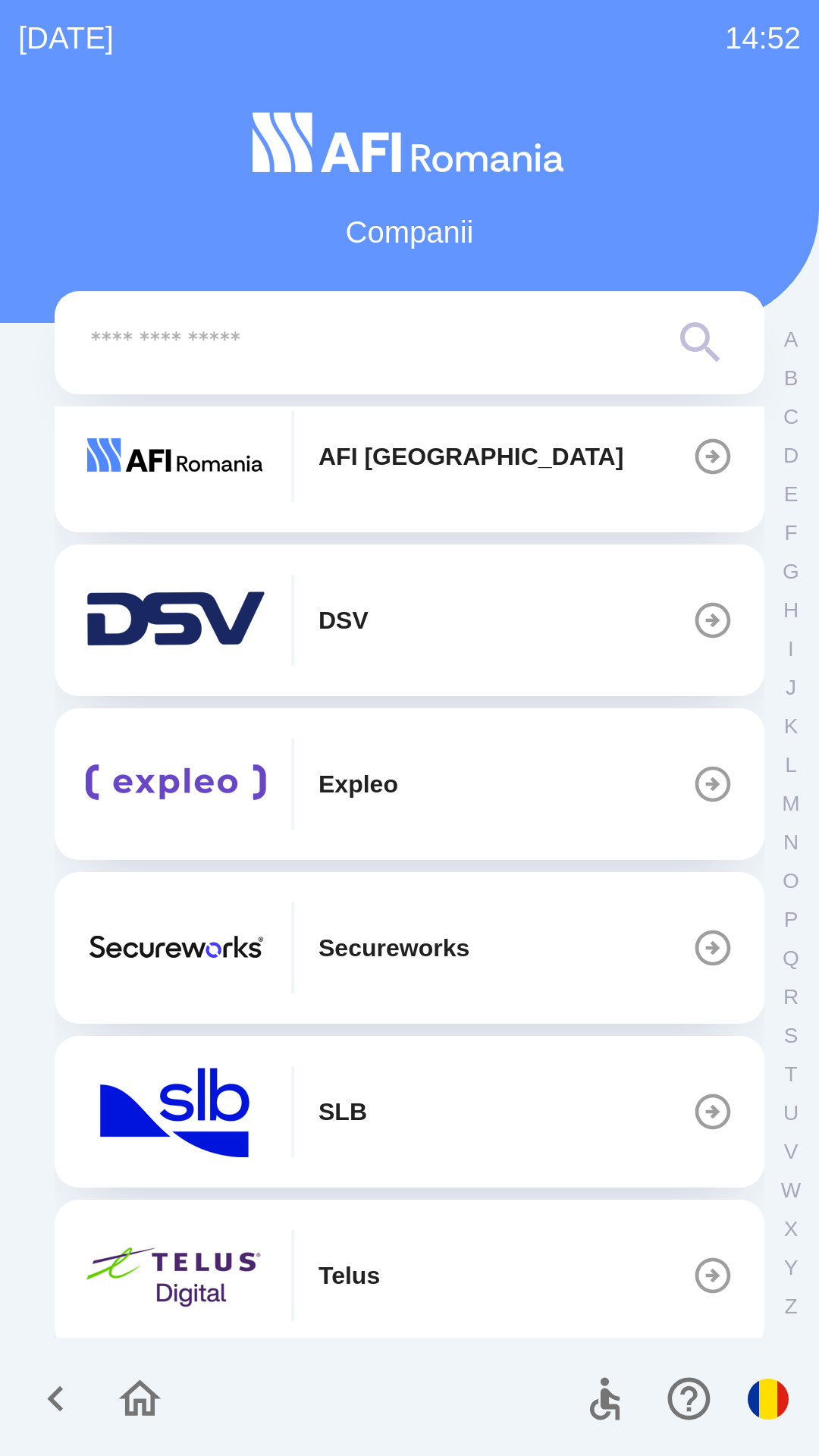
scroll to position [858, 0]
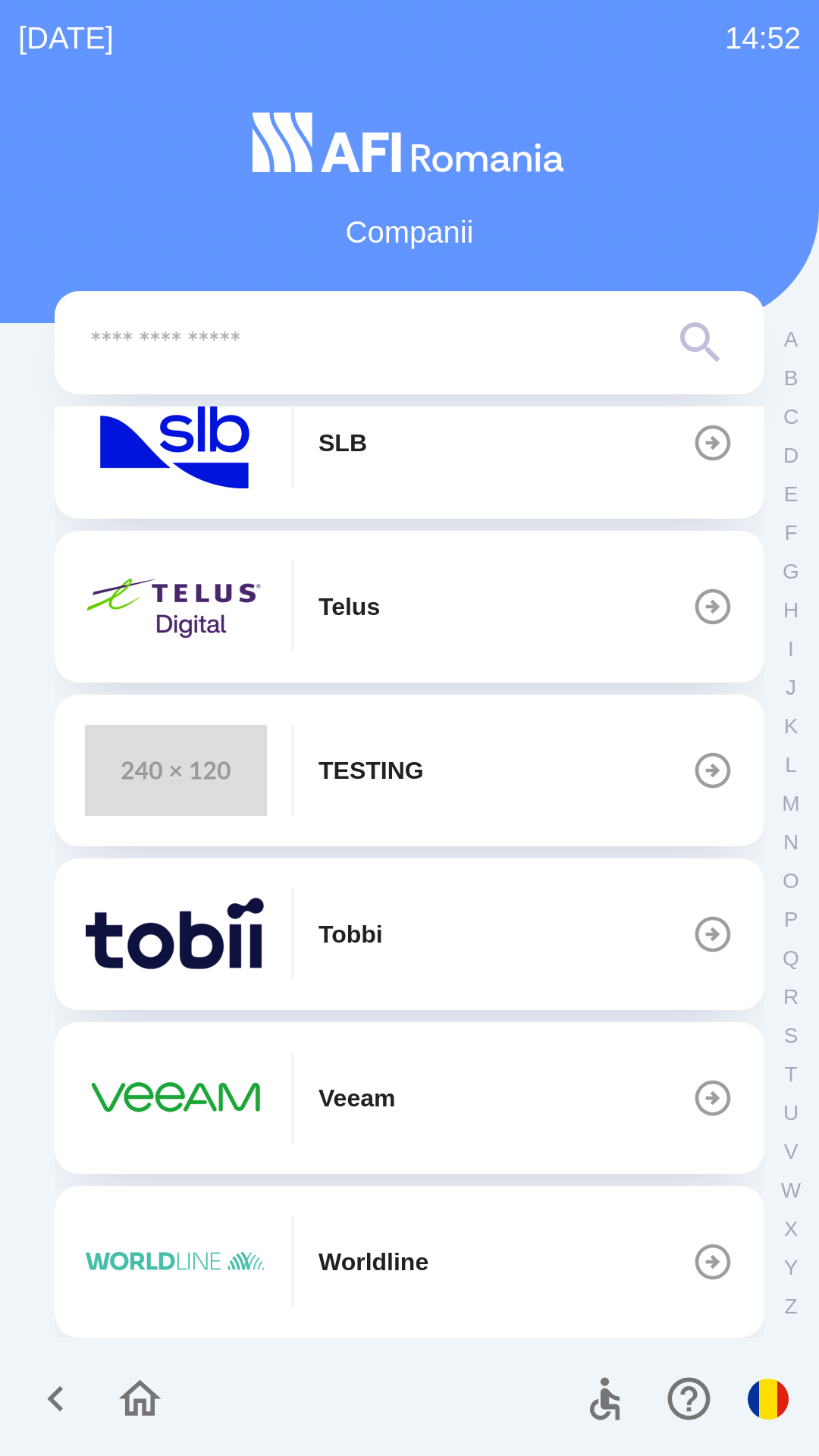
click at [461, 761] on button "TESTING" at bounding box center [409, 770] width 709 height 151
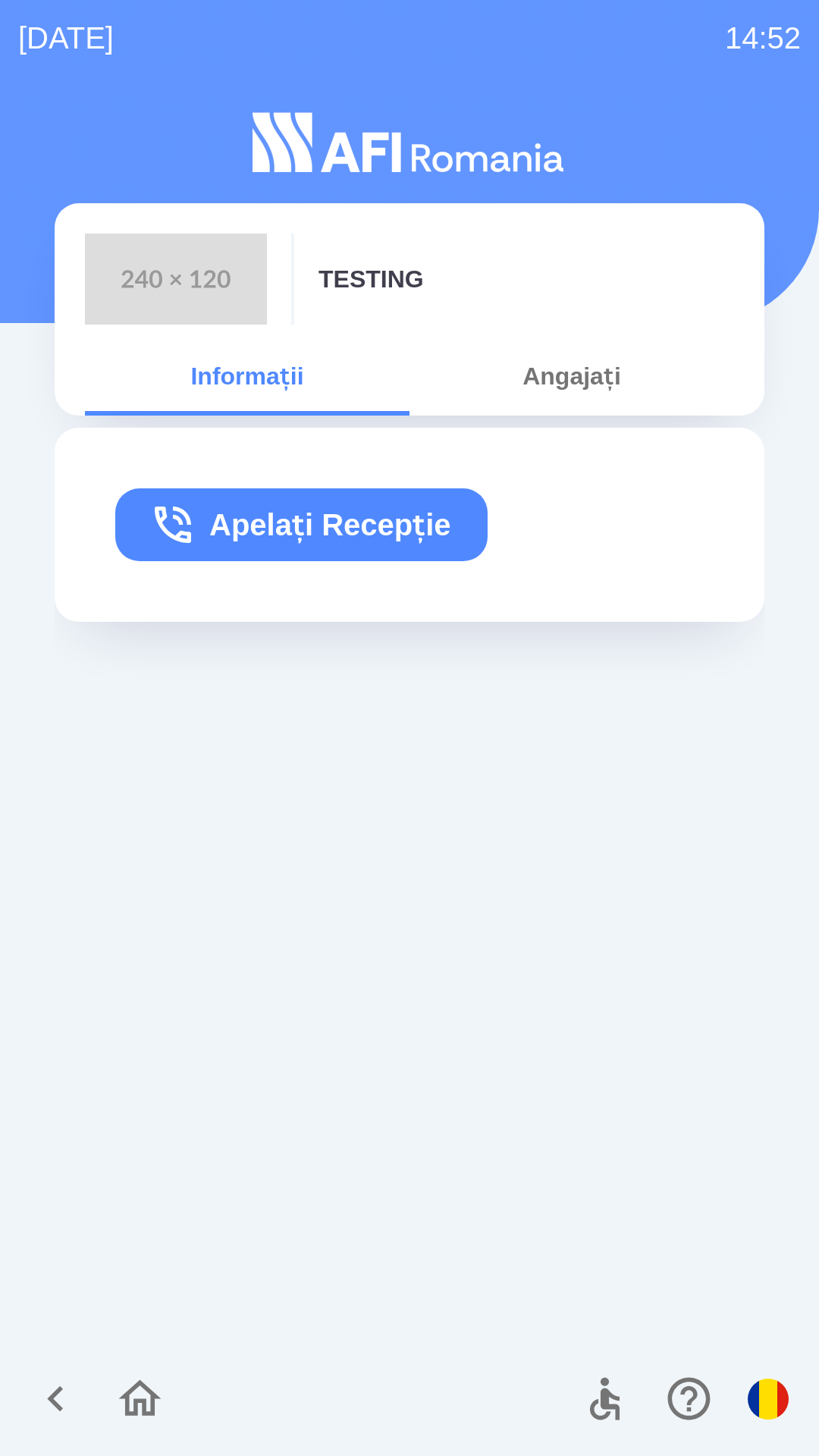
click at [183, 541] on icon "button" at bounding box center [173, 525] width 37 height 37
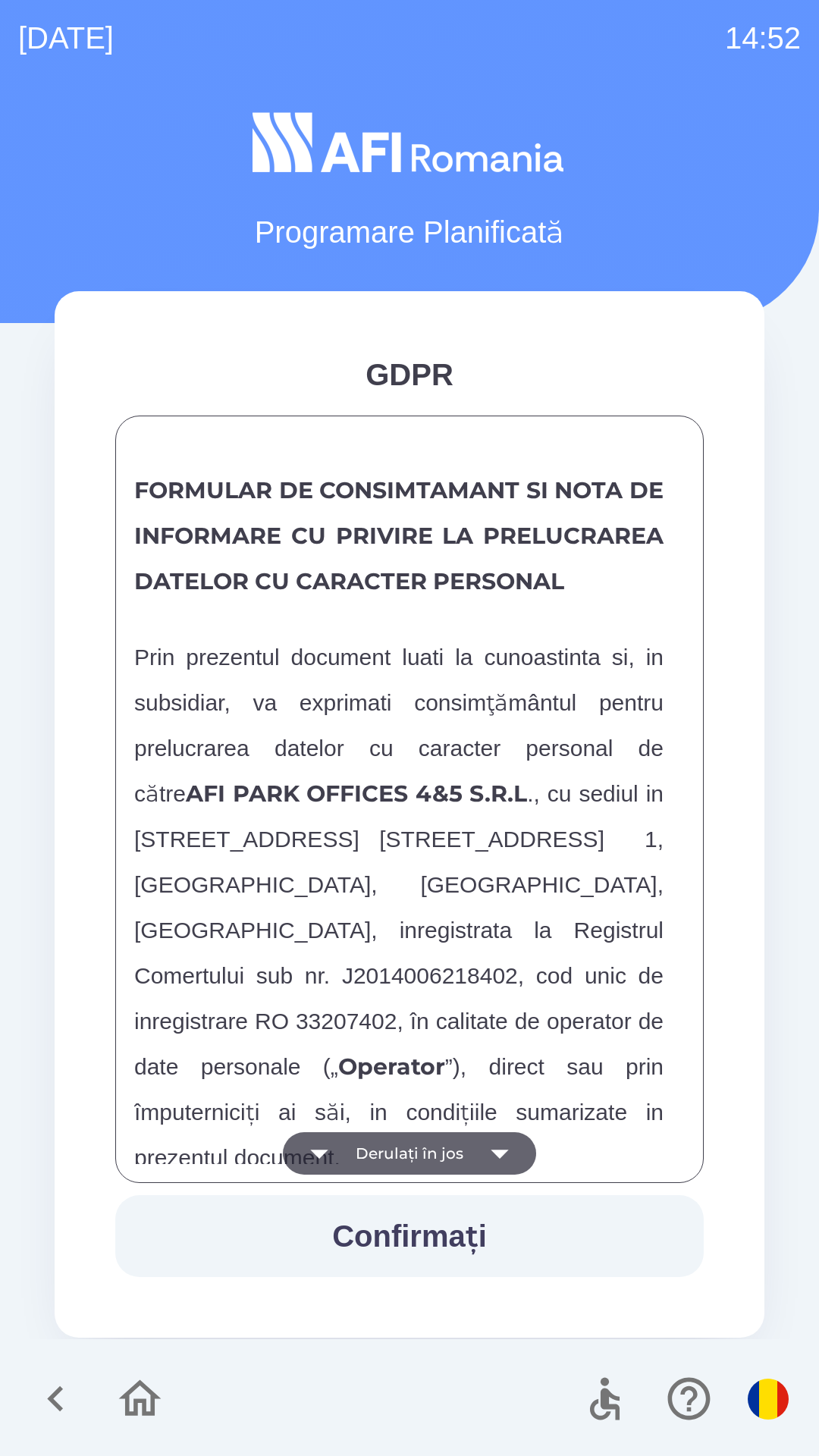
click at [367, 1145] on button "Derulați în jos" at bounding box center [409, 1153] width 253 height 43
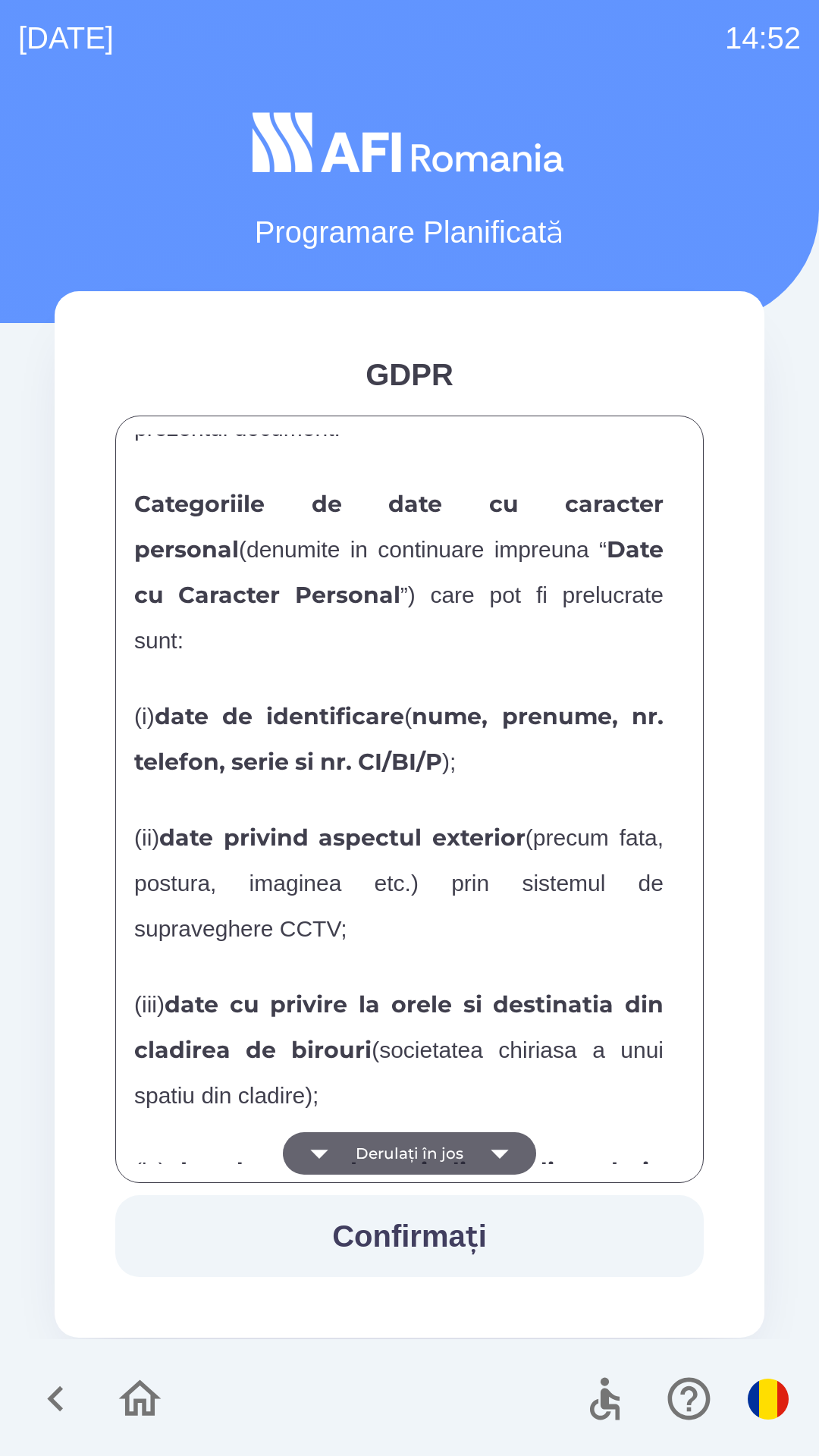
click at [349, 1171] on button "Derulați în jos" at bounding box center [409, 1153] width 253 height 43
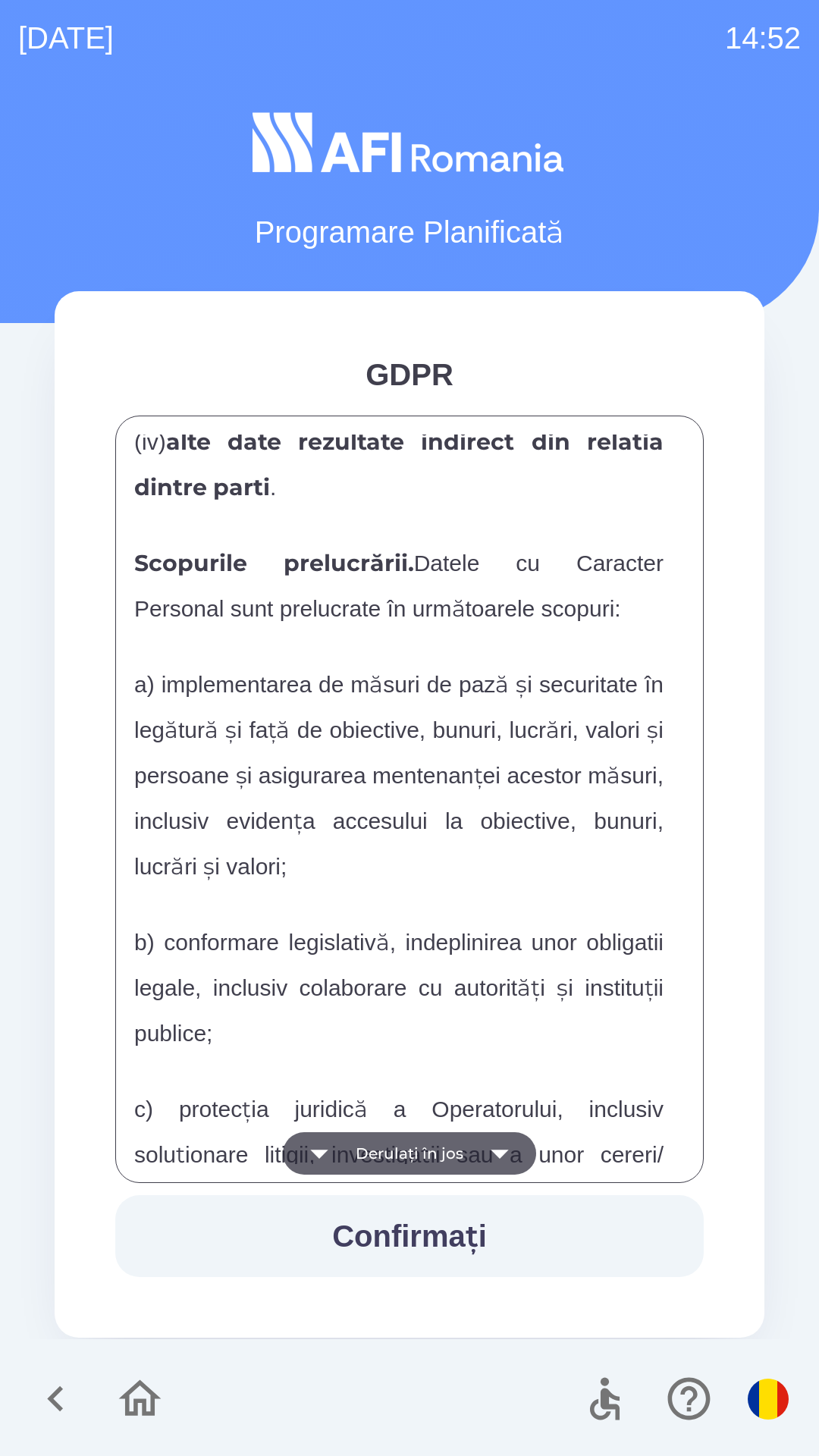
click at [356, 1158] on button "Derulați în jos" at bounding box center [409, 1153] width 253 height 43
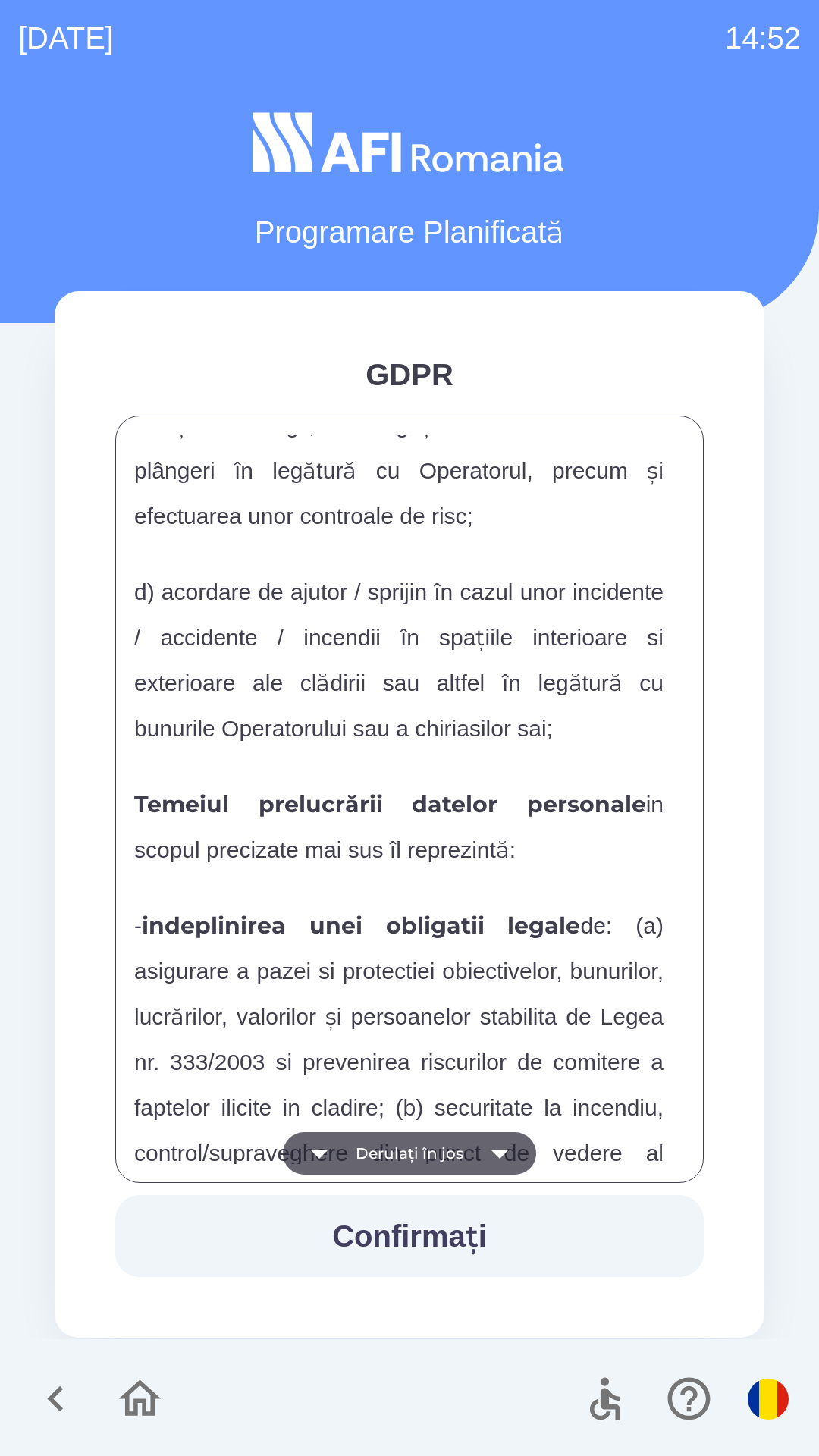
click at [351, 1141] on button "Derulați în jos" at bounding box center [409, 1153] width 253 height 43
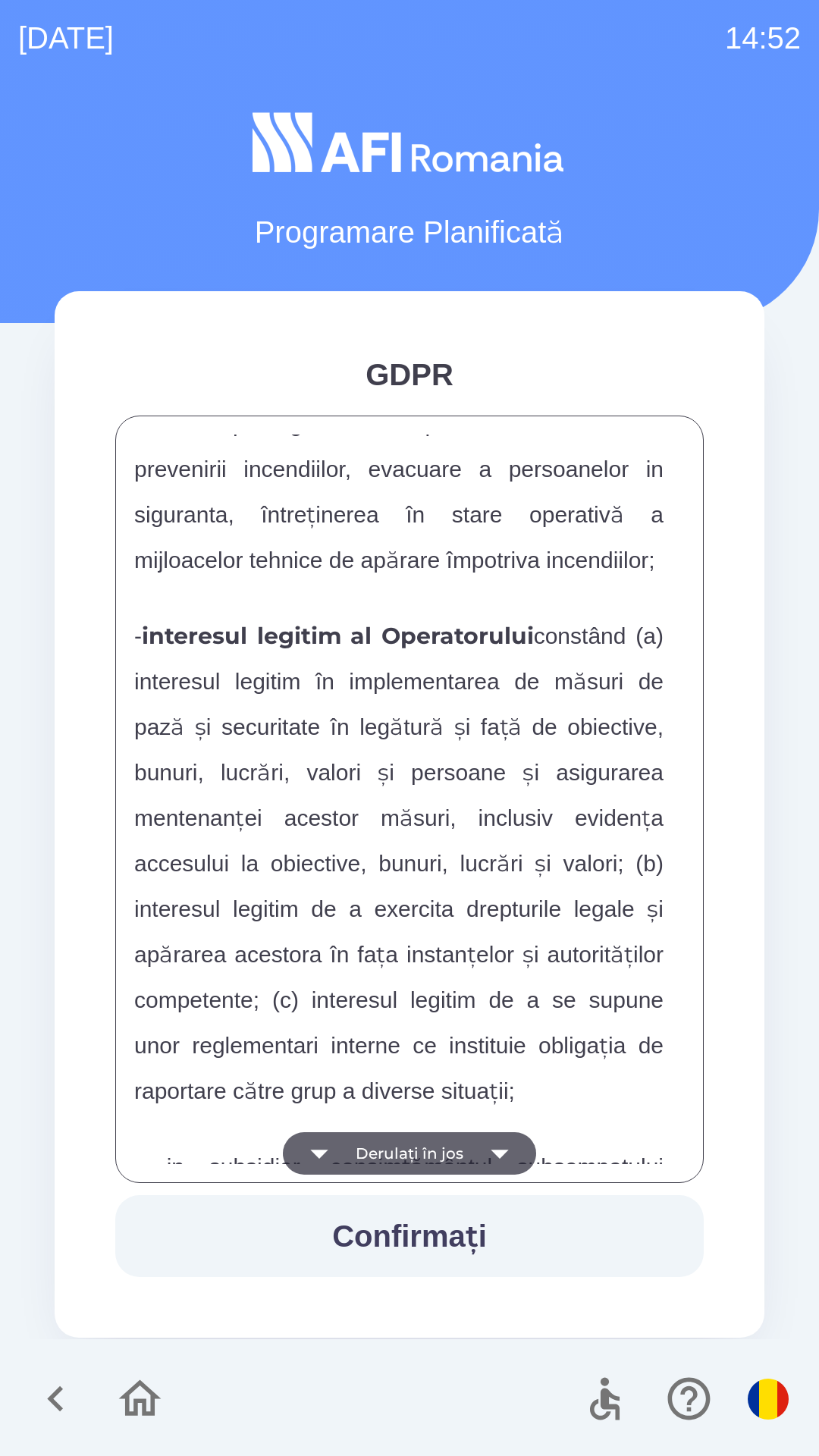
click at [355, 1143] on button "Derulați în jos" at bounding box center [409, 1153] width 253 height 43
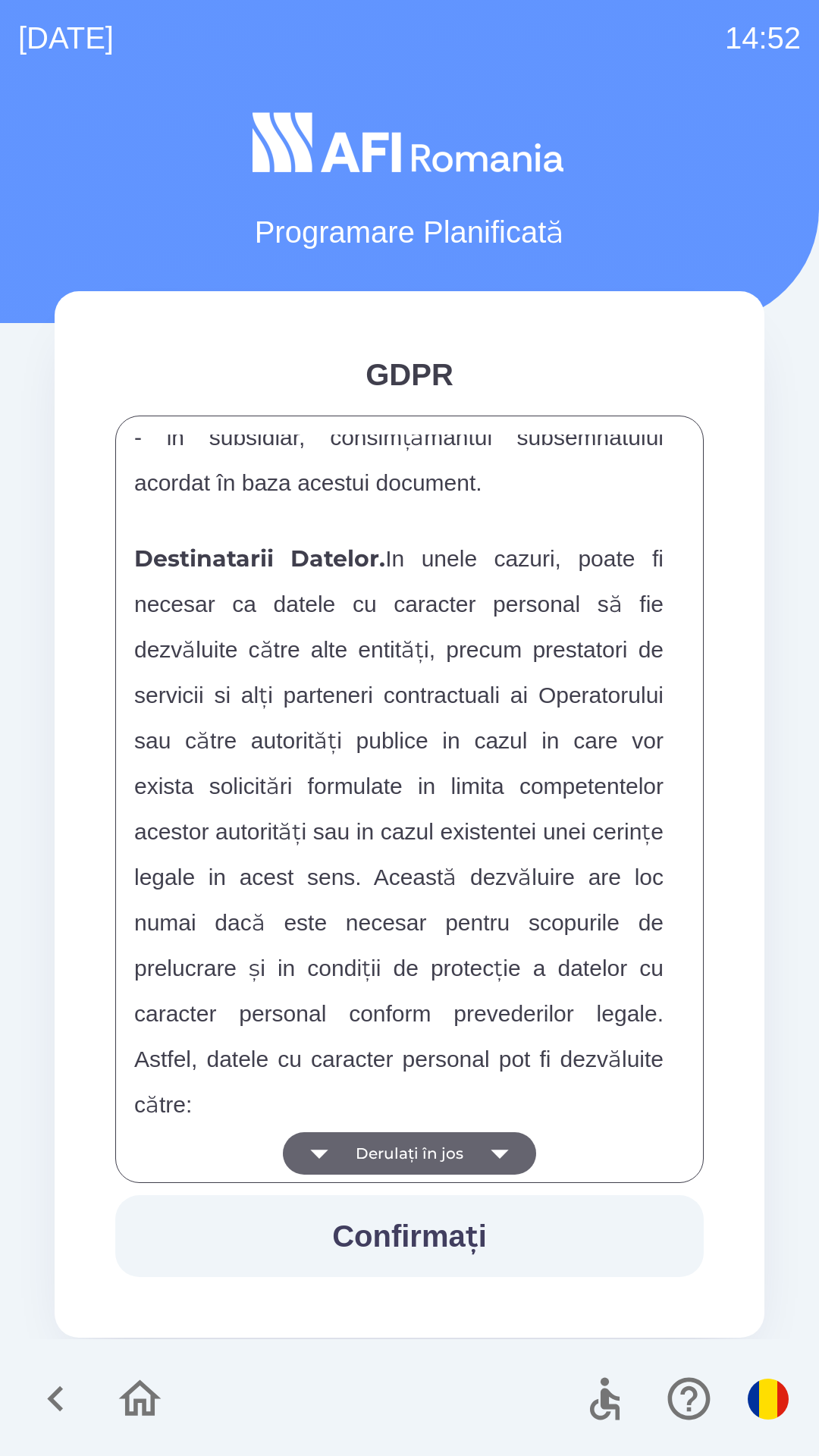
click at [367, 1157] on button "Derulați în jos" at bounding box center [409, 1153] width 253 height 43
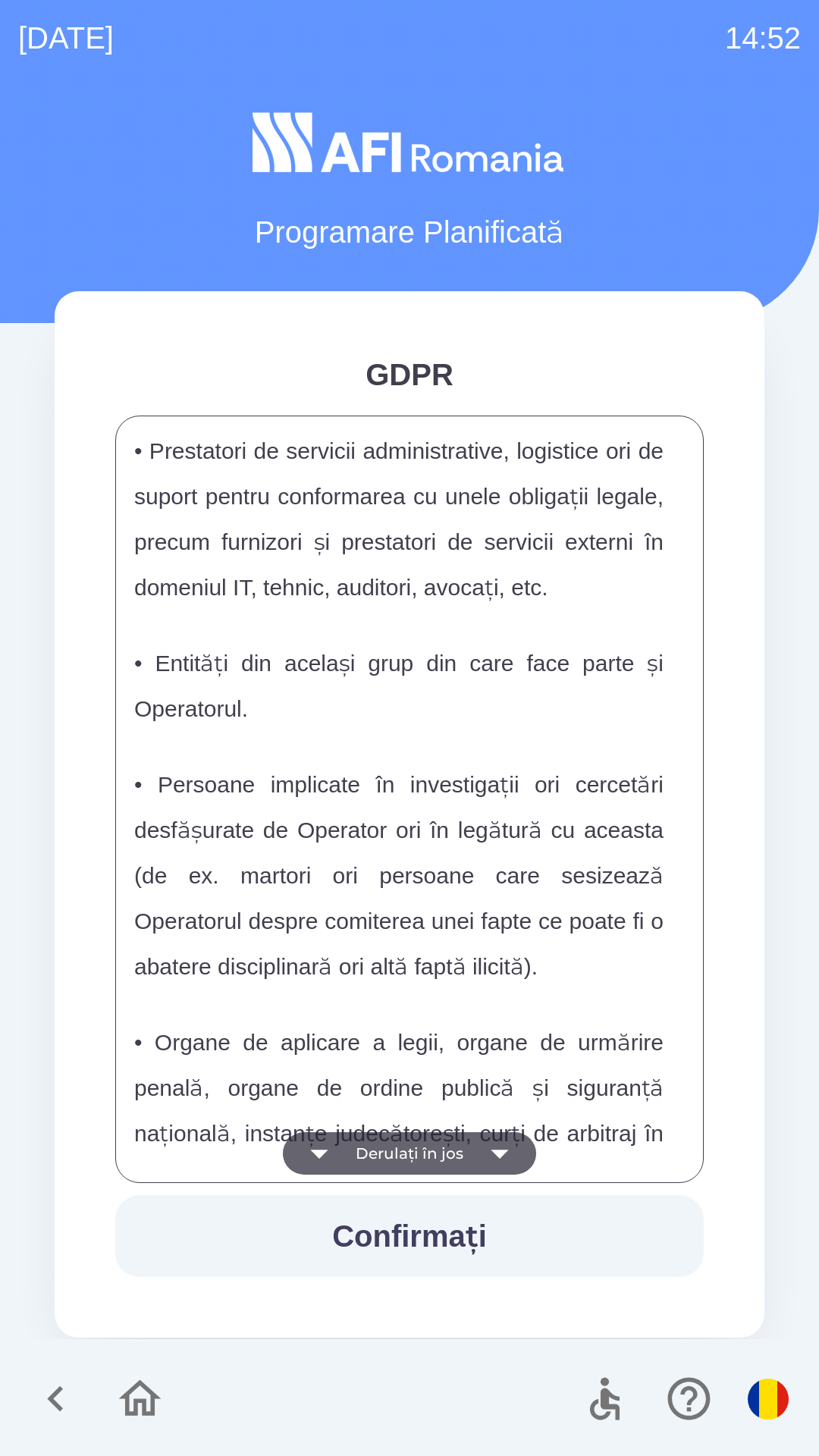
click at [368, 1144] on button "Derulați în jos" at bounding box center [409, 1153] width 253 height 43
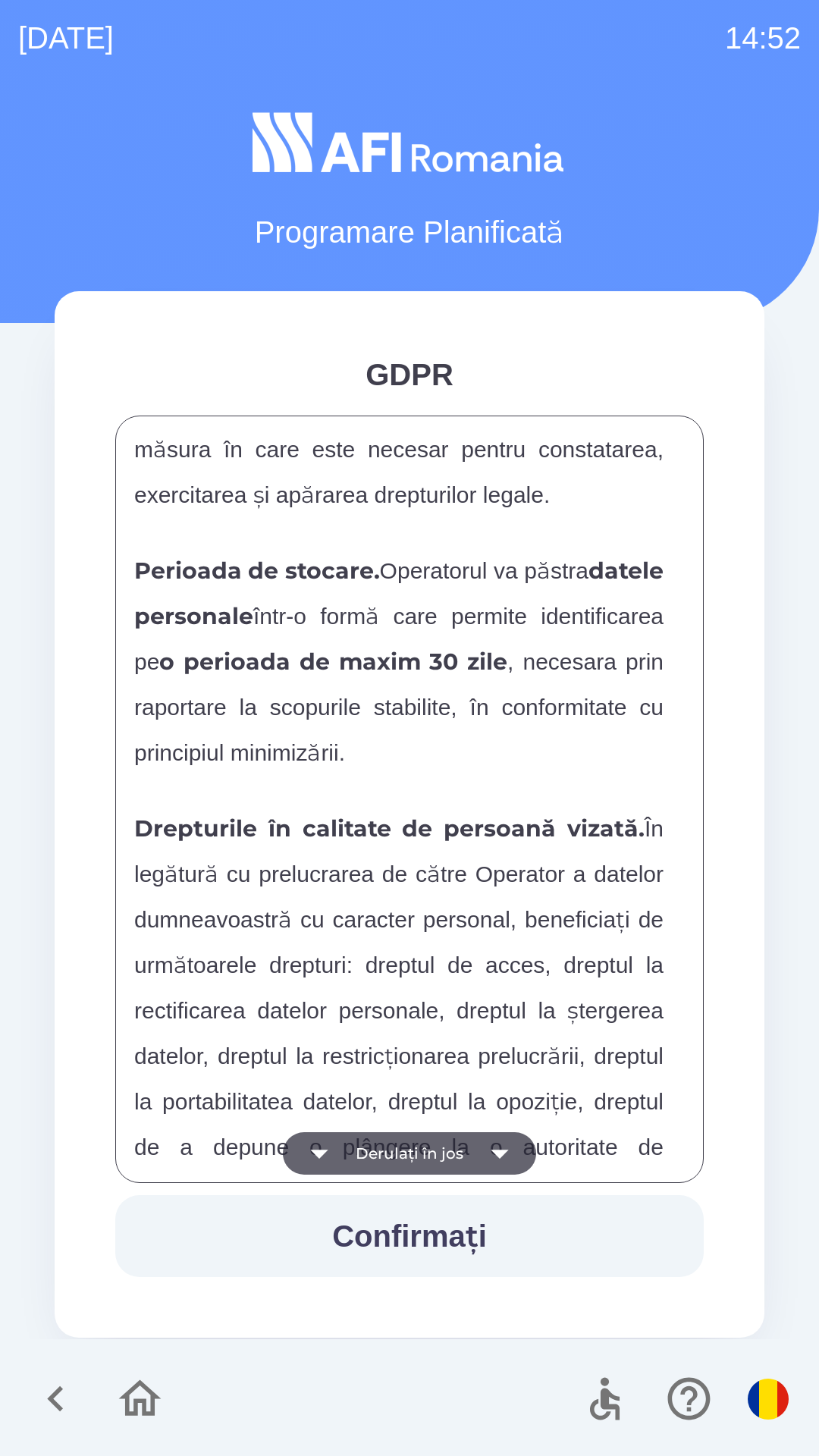
click at [369, 1158] on button "Derulați în jos" at bounding box center [409, 1153] width 253 height 43
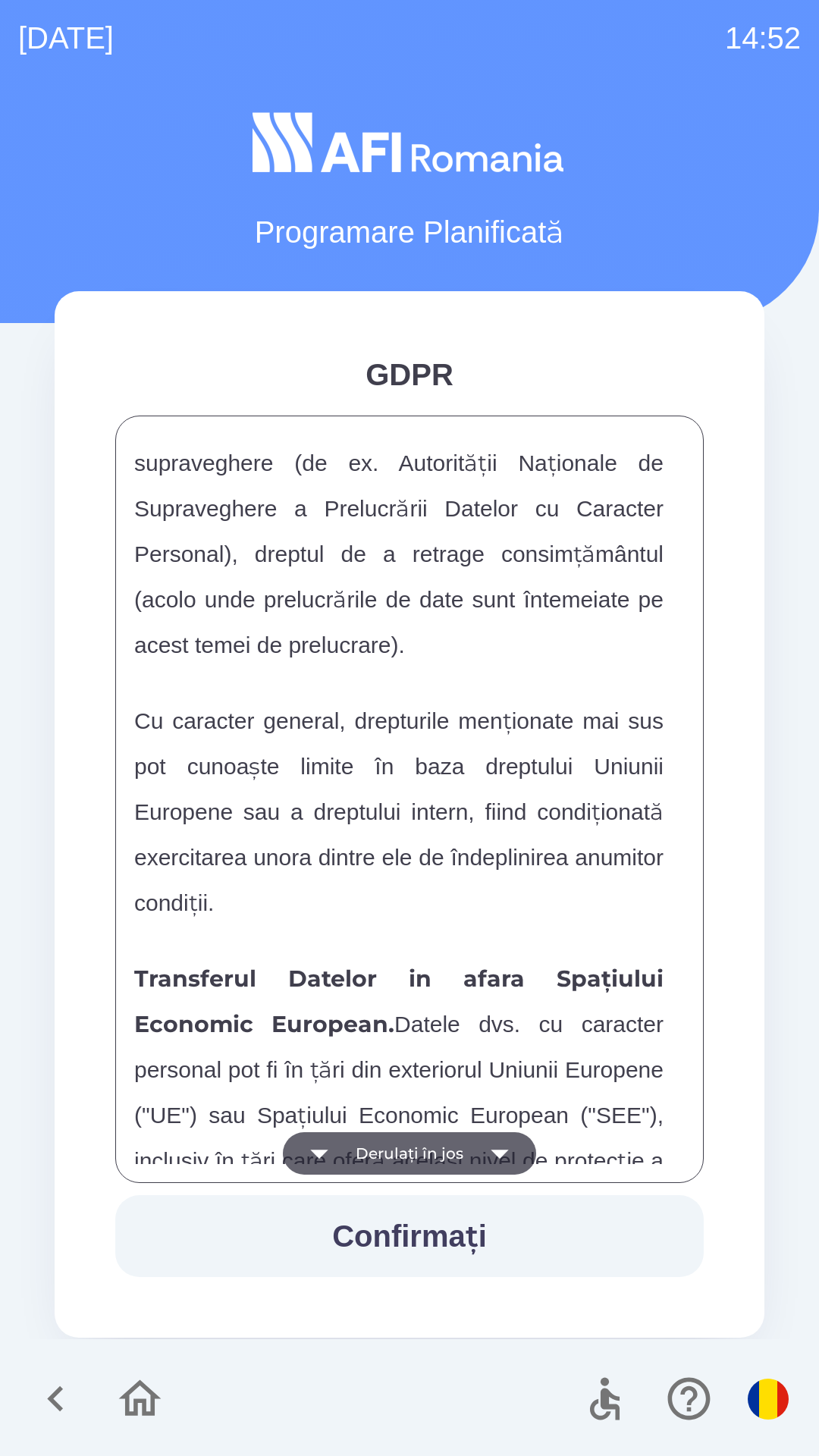
click at [367, 1154] on button "Derulați în jos" at bounding box center [409, 1153] width 253 height 43
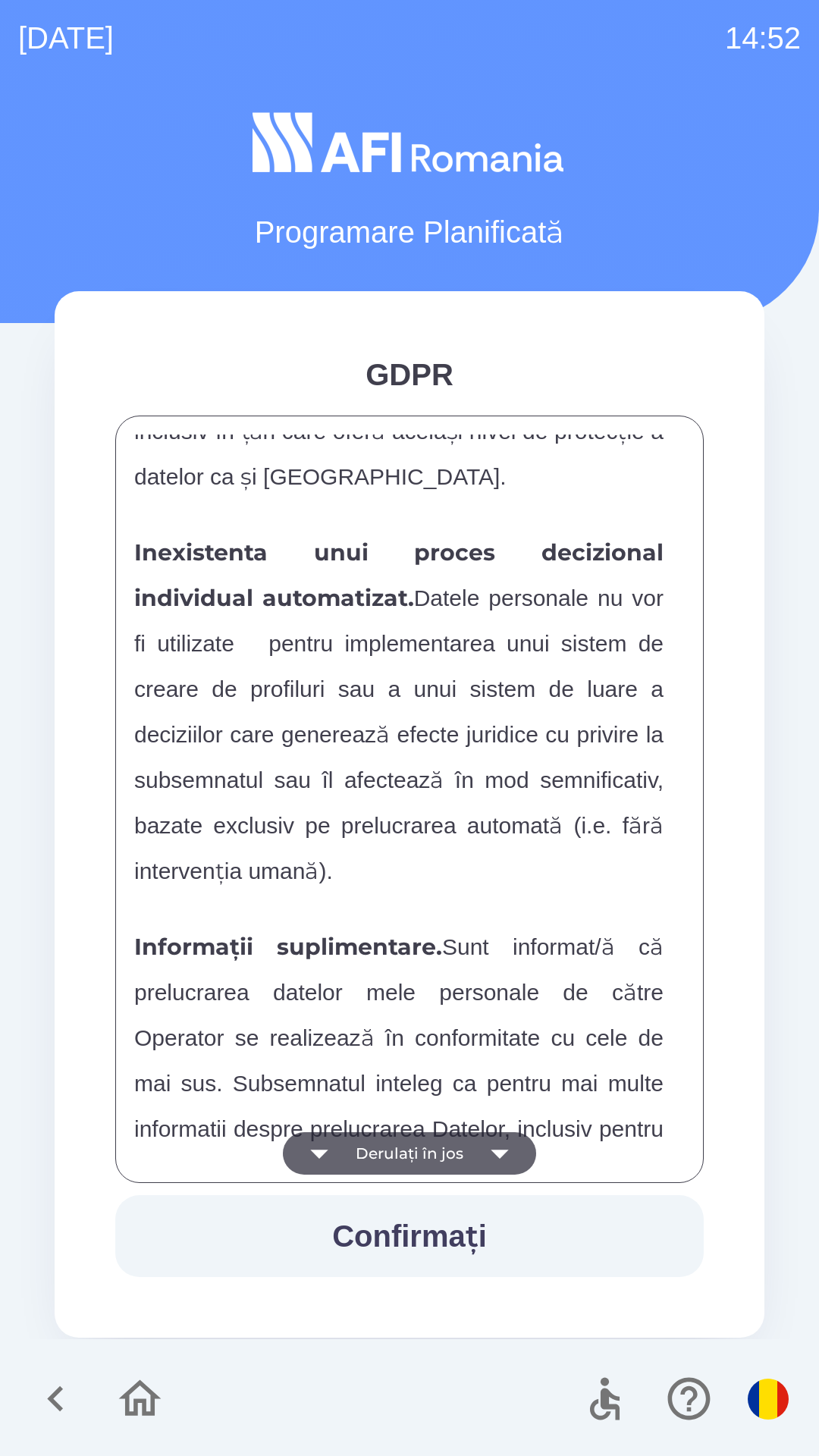
click at [364, 1155] on button "Derulați în jos" at bounding box center [409, 1153] width 253 height 43
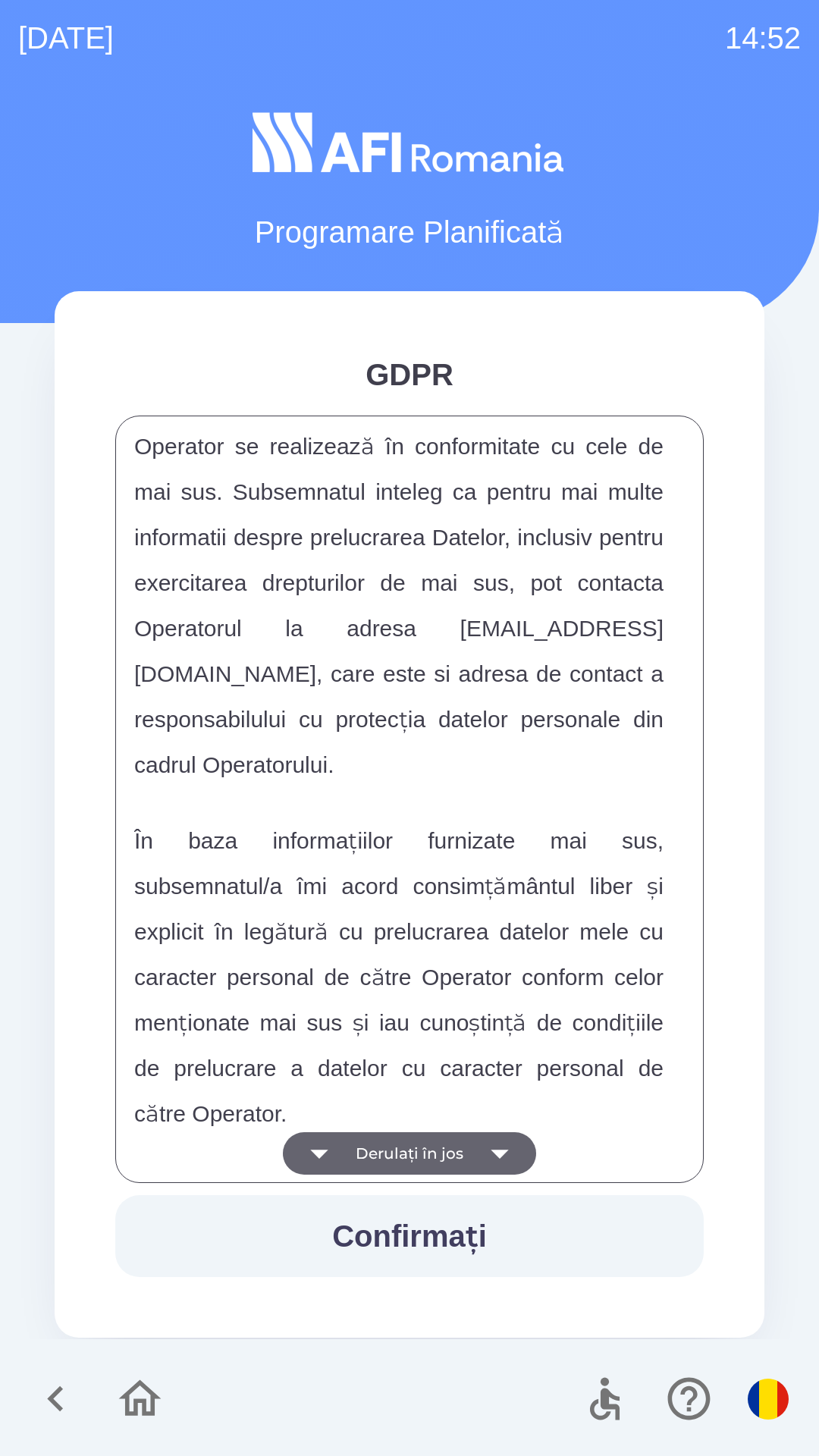
click at [363, 1146] on button "Derulați în jos" at bounding box center [409, 1153] width 253 height 43
click at [356, 1147] on div "FORMULAR DE CONSIMTAMANT SI NOTA DE INFORMARE CU PRIVIRE LA PRELUCRAREA DATELOR…" at bounding box center [409, 799] width 551 height 730
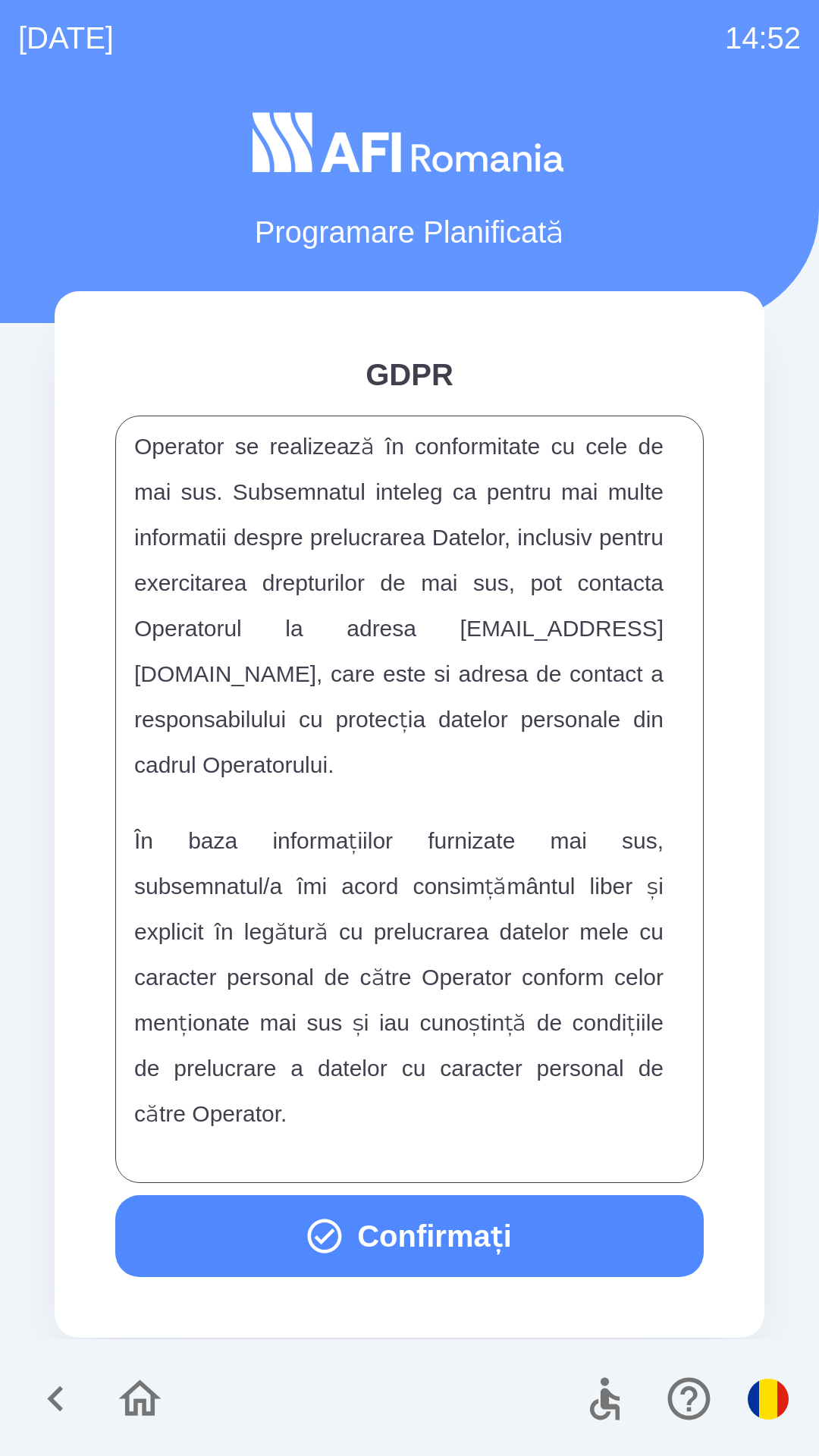
click at [353, 1145] on div "FORMULAR DE CONSIMTAMANT SI NOTA DE INFORMARE CU PRIVIRE LA PRELUCRAREA DATELOR…" at bounding box center [409, 799] width 551 height 730
click at [353, 1226] on button "Confirmați" at bounding box center [410, 1236] width 589 height 82
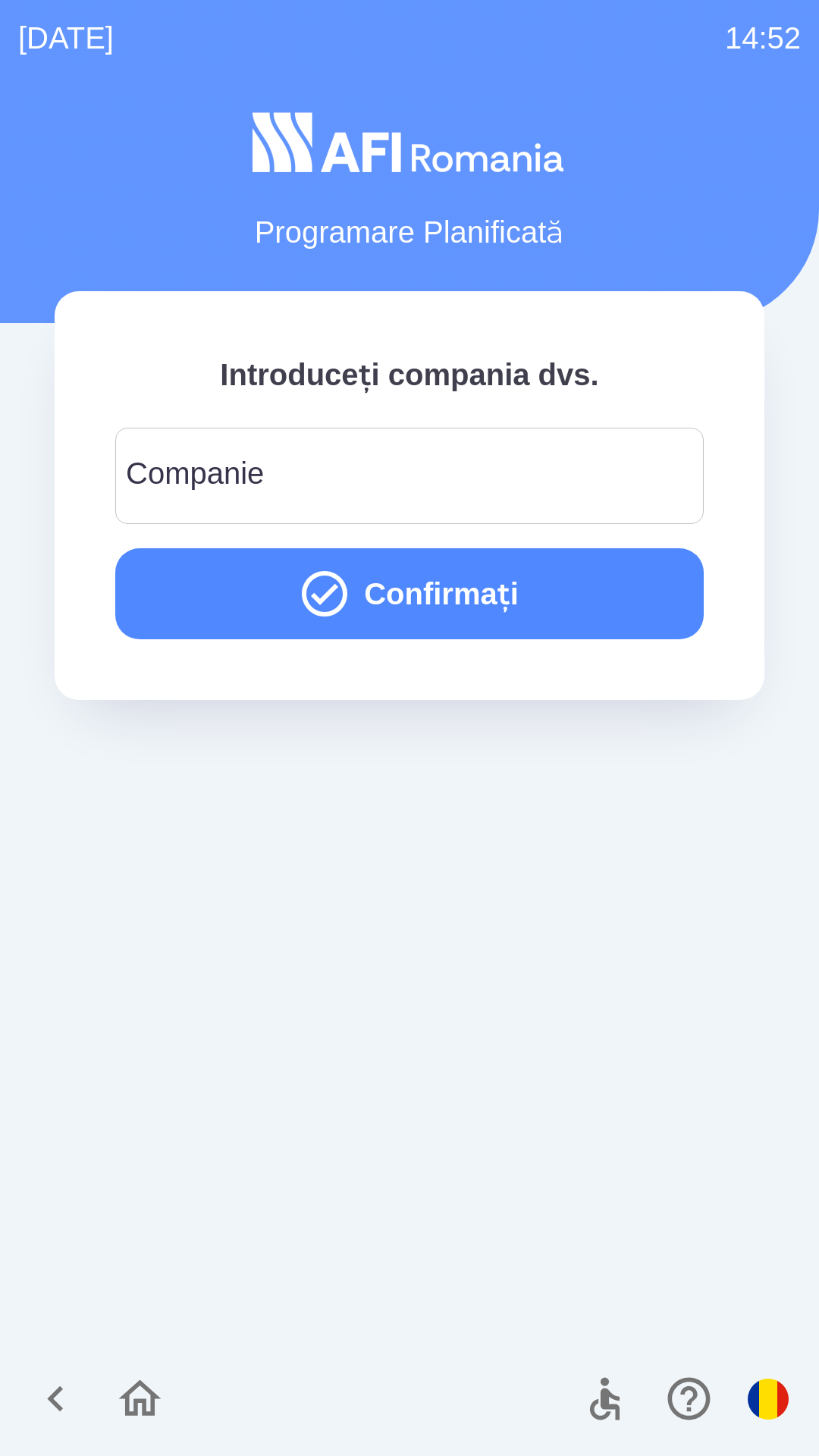
click at [185, 590] on button "Confirmați" at bounding box center [410, 594] width 589 height 91
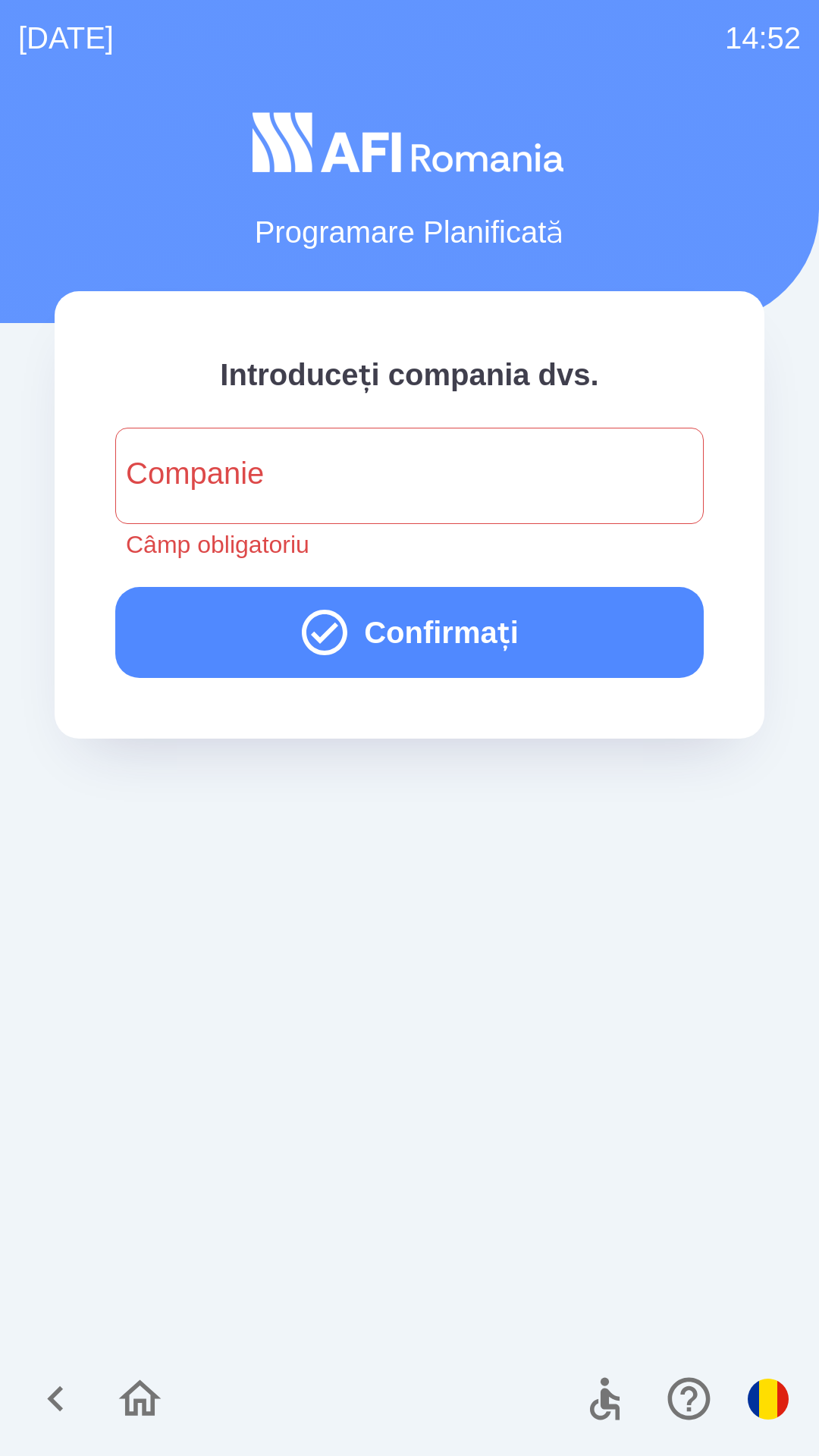
click at [163, 484] on div "Companie Companie Câmp obligatoriu" at bounding box center [410, 494] width 589 height 135
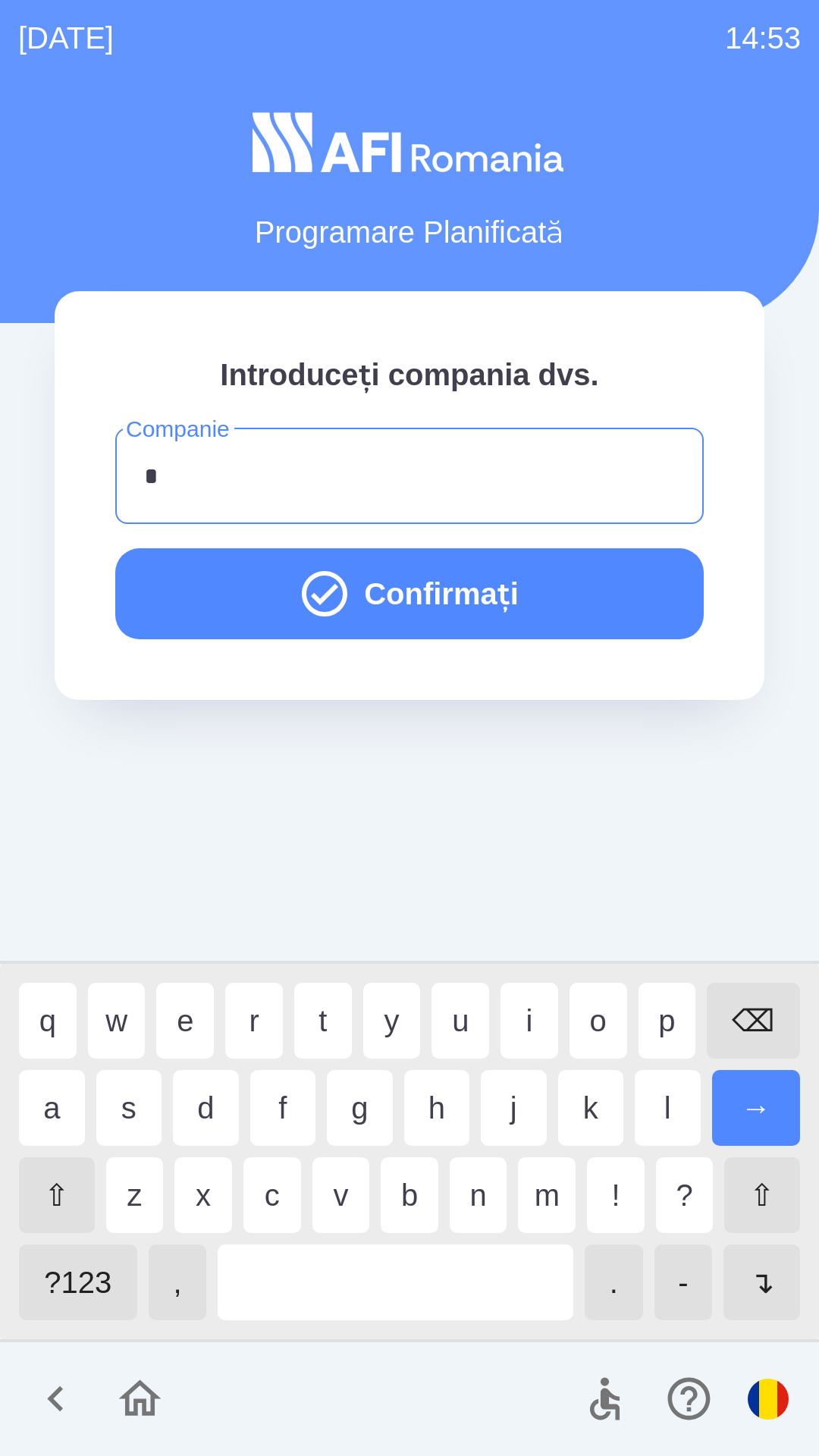
click at [54, 1101] on div "a" at bounding box center [52, 1108] width 66 height 76
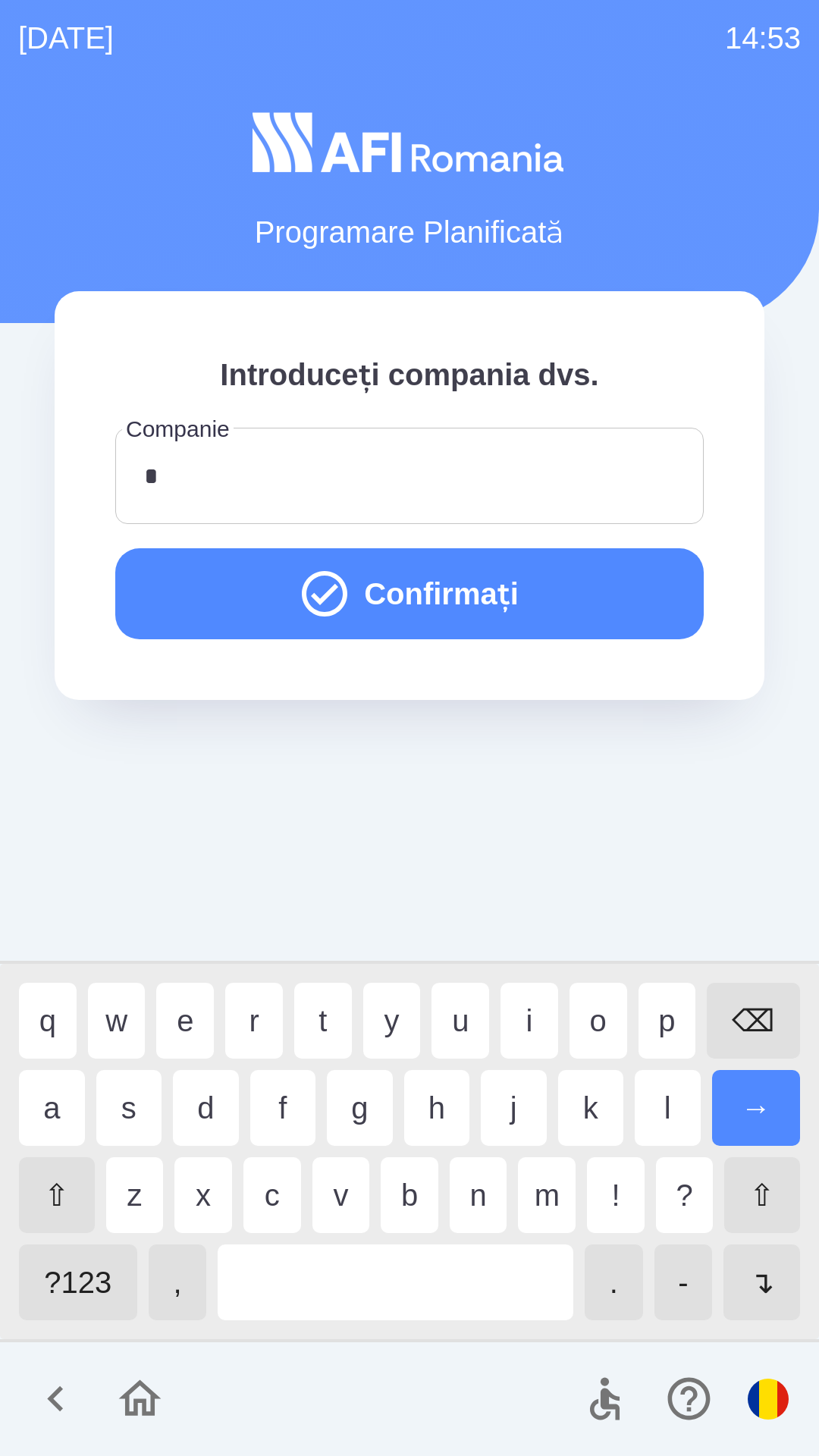
click at [94, 1095] on div "a s d f g h j k l →" at bounding box center [409, 1108] width 781 height 76
click at [140, 1095] on div "s" at bounding box center [129, 1108] width 66 height 76
click at [165, 1092] on div "a s d f g h j k l →" at bounding box center [409, 1108] width 781 height 76
type input "***"
click at [214, 1114] on div "d" at bounding box center [205, 1108] width 66 height 76
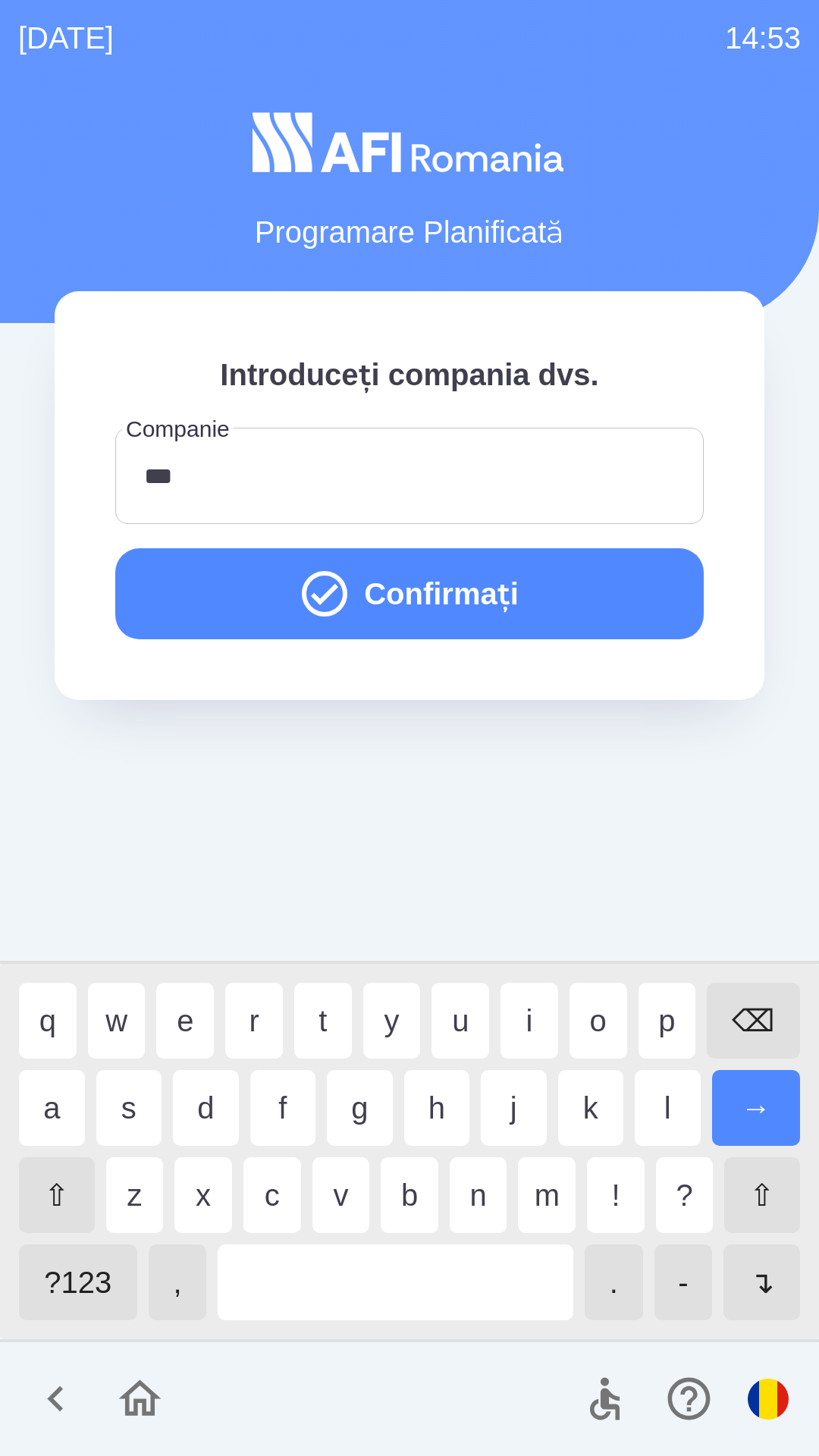
click at [186, 579] on button "Confirmați" at bounding box center [410, 594] width 589 height 91
